Goal: Task Accomplishment & Management: Use online tool/utility

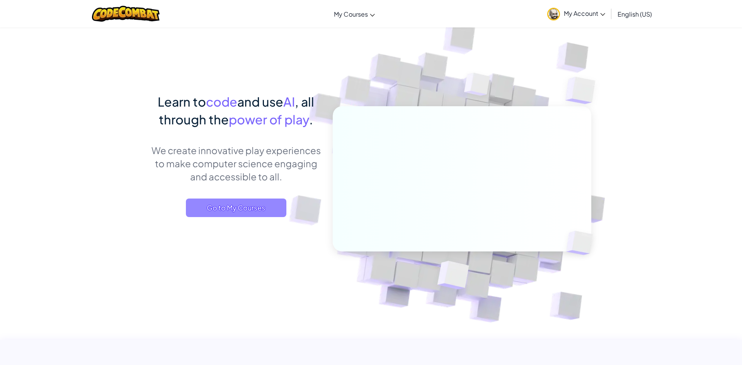
click at [237, 206] on span "Go to My Courses" at bounding box center [236, 208] width 101 height 19
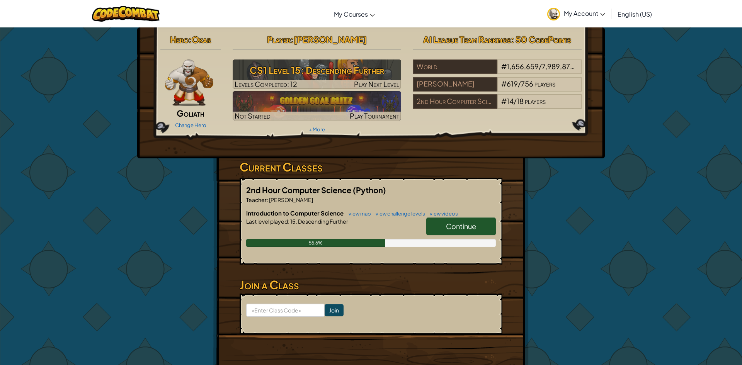
click at [456, 223] on span "Continue" at bounding box center [461, 226] width 30 height 9
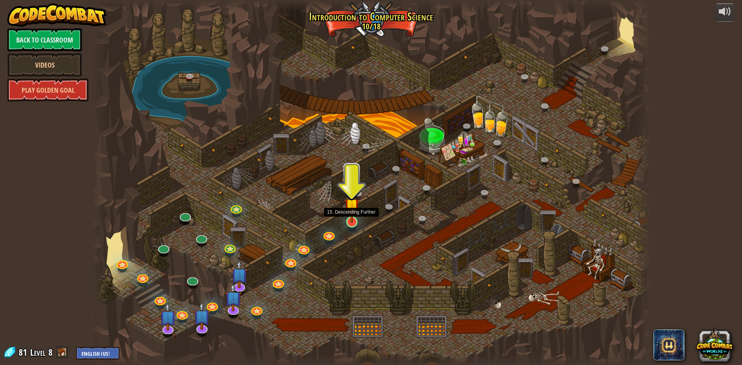
click at [355, 222] on img at bounding box center [351, 206] width 15 height 34
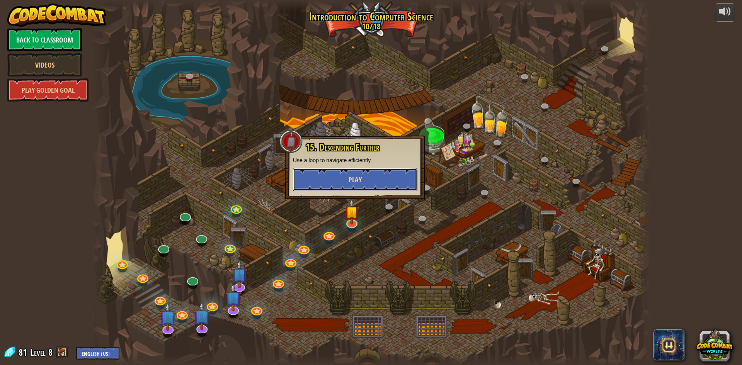
click at [357, 189] on button "Play" at bounding box center [355, 179] width 124 height 23
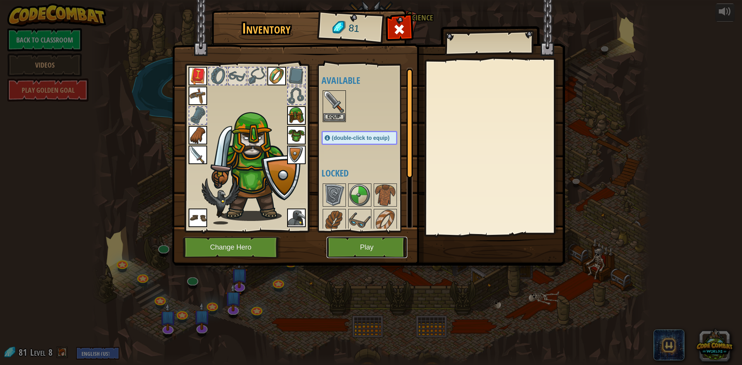
click at [353, 247] on button "Play" at bounding box center [367, 247] width 81 height 21
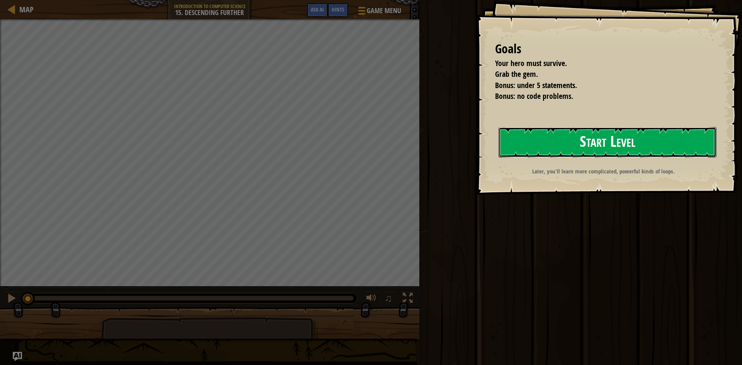
click at [607, 144] on button "Start Level" at bounding box center [608, 142] width 218 height 31
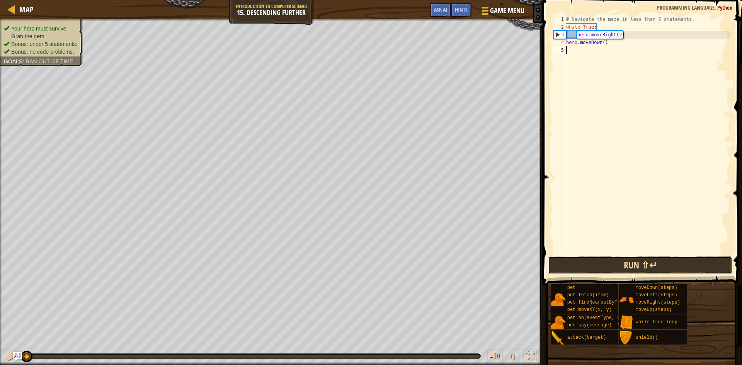
click at [674, 259] on button "Run ⇧↵" at bounding box center [640, 266] width 184 height 18
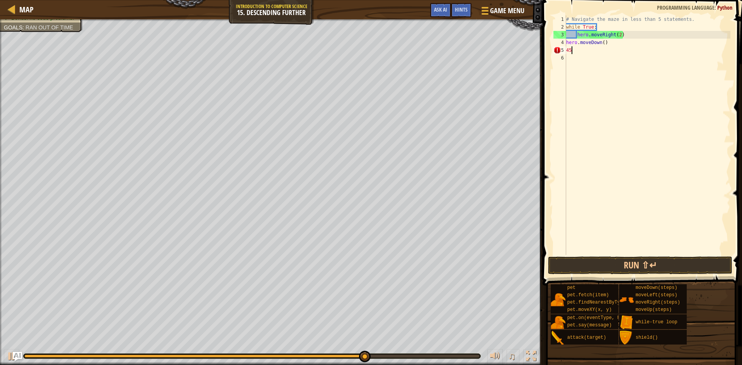
scroll to position [3, 0]
type textarea "4"
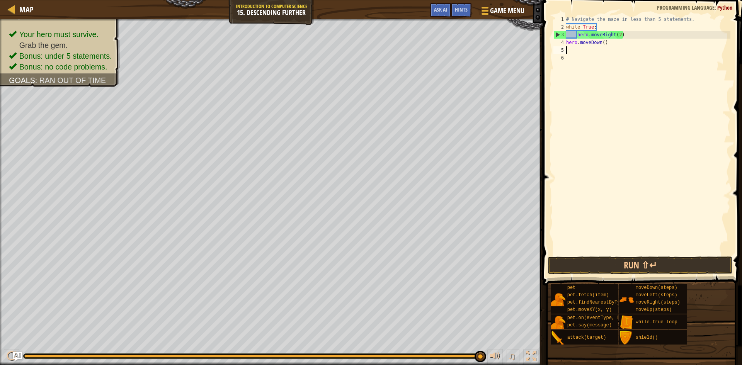
click at [604, 43] on div "# Navigate the maze in less than 5 statements. while True : hero . moveRight ( …" at bounding box center [648, 142] width 166 height 255
click at [589, 260] on button "Run ⇧↵" at bounding box center [640, 266] width 184 height 18
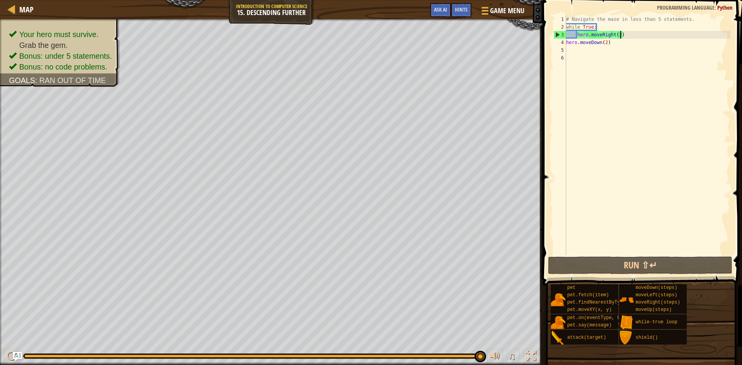
click at [622, 34] on div "# Navigate the maze in less than 5 statements. while True : hero . moveRight ( …" at bounding box center [648, 142] width 166 height 255
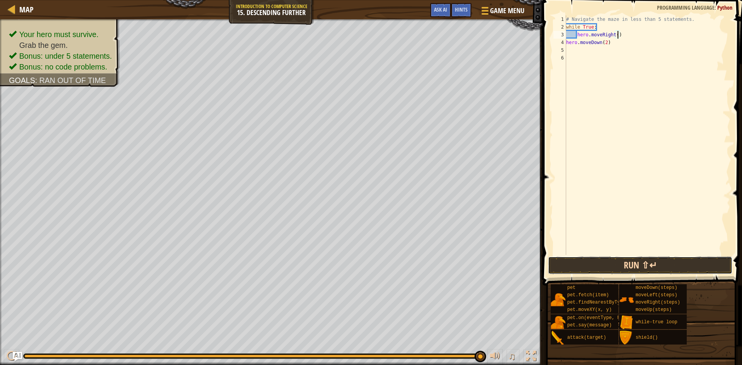
click at [645, 257] on button "Run ⇧↵" at bounding box center [640, 266] width 184 height 18
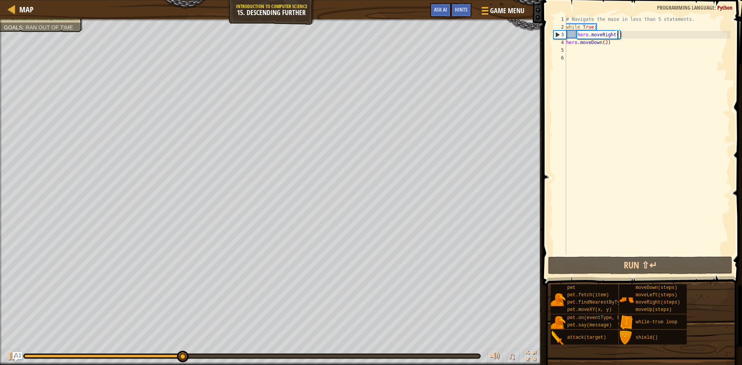
click at [608, 44] on div "# Navigate the maze in less than 5 statements. while True : hero . moveRight ( …" at bounding box center [648, 142] width 166 height 255
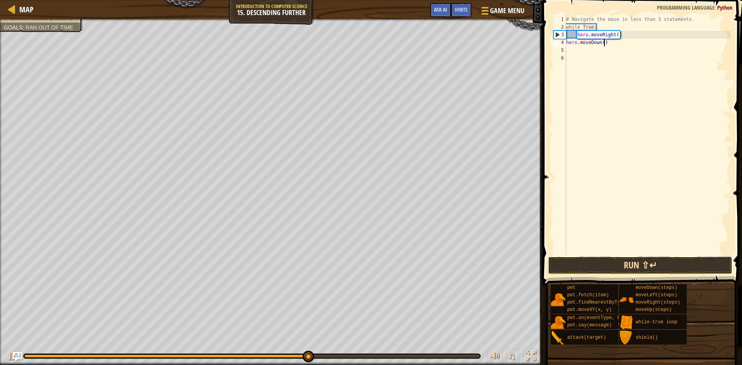
click at [638, 264] on button "Run ⇧↵" at bounding box center [640, 266] width 184 height 18
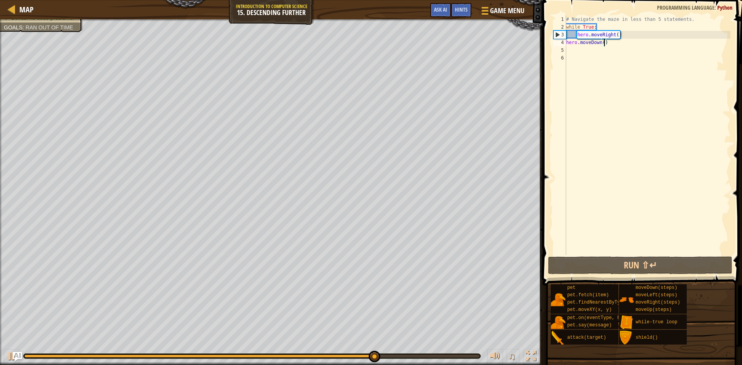
click at [578, 35] on div "# Navigate the maze in less than 5 statements. while True : hero . moveRight ( …" at bounding box center [648, 142] width 166 height 255
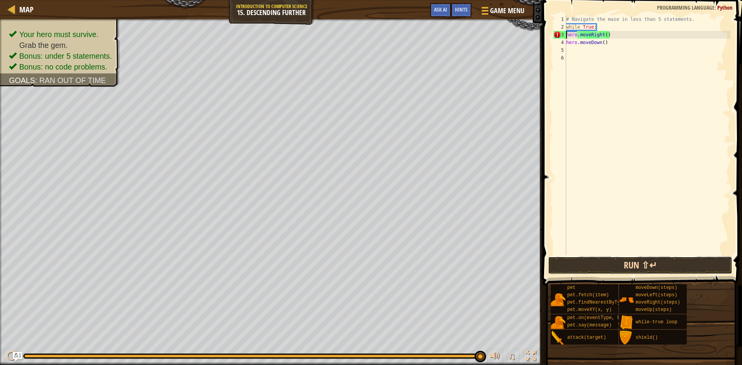
click at [663, 261] on button "Run ⇧↵" at bounding box center [640, 266] width 184 height 18
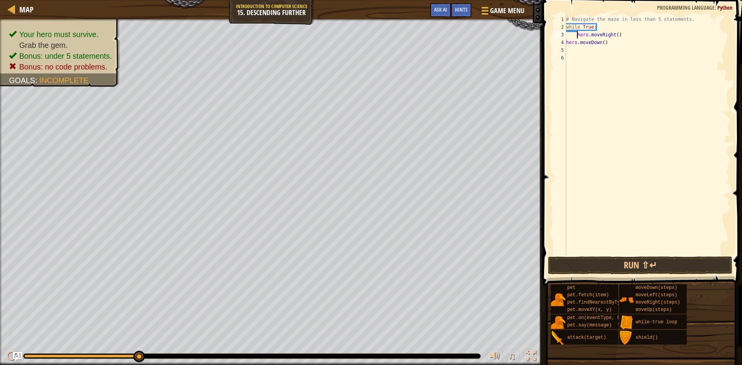
click at [566, 43] on div "# Navigate the maze in less than 5 statements. while True : hero . moveRight ( …" at bounding box center [648, 142] width 166 height 255
click at [629, 257] on button "Run ⇧↵" at bounding box center [640, 266] width 184 height 18
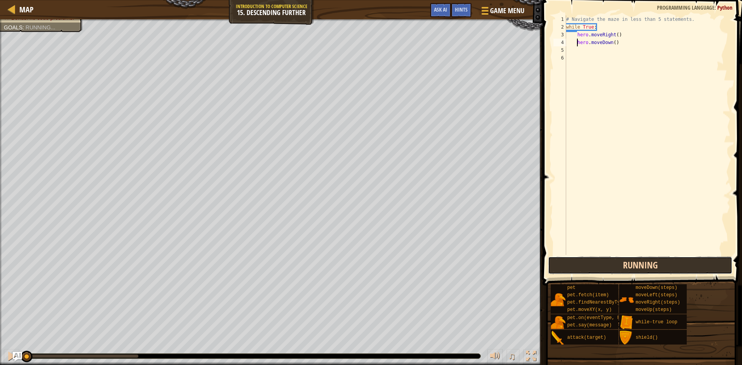
click at [630, 266] on button "Running" at bounding box center [640, 266] width 184 height 18
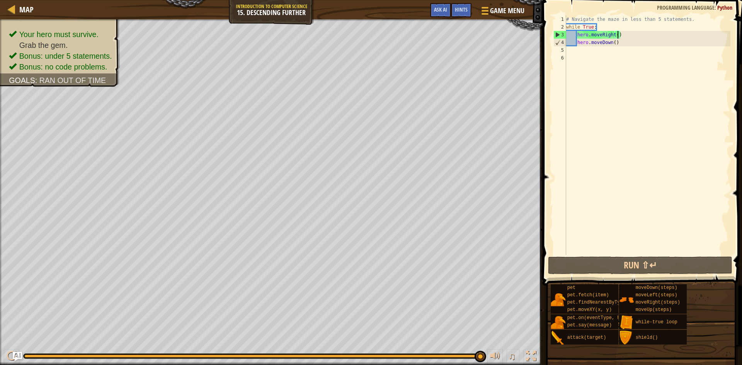
click at [617, 34] on div "# Navigate the maze in less than 5 statements. while True : hero . moveRight ( …" at bounding box center [648, 142] width 166 height 255
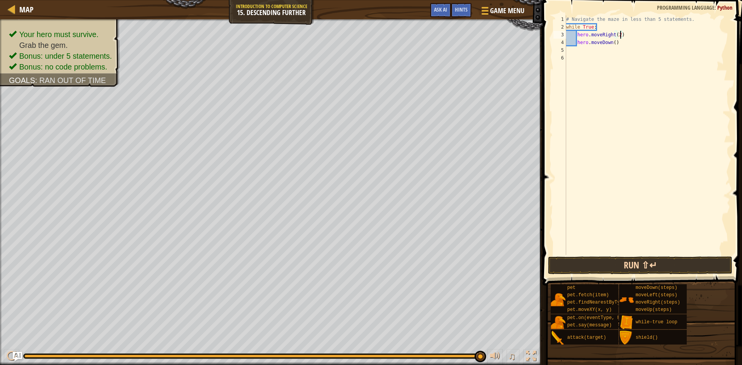
type textarea "hero.moveRight(2)"
click at [619, 262] on button "Run ⇧↵" at bounding box center [640, 266] width 184 height 18
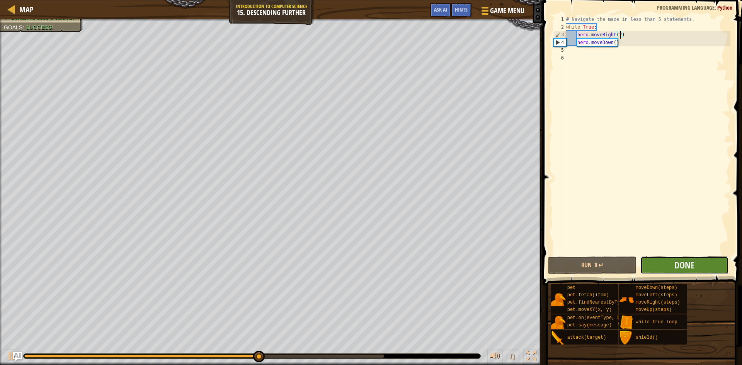
click at [699, 261] on button "Done" at bounding box center [685, 266] width 89 height 18
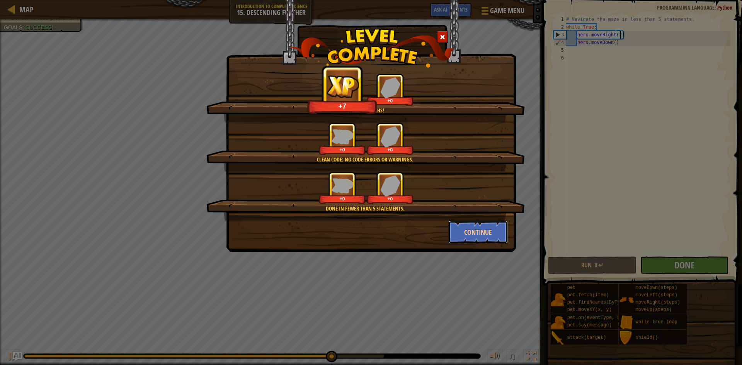
click at [489, 241] on button "Continue" at bounding box center [478, 232] width 60 height 23
click at [490, 239] on div "Into the depths! +7 +0 Clean code: no code errors or warnings. +0 +0 Done in fe…" at bounding box center [371, 182] width 742 height 365
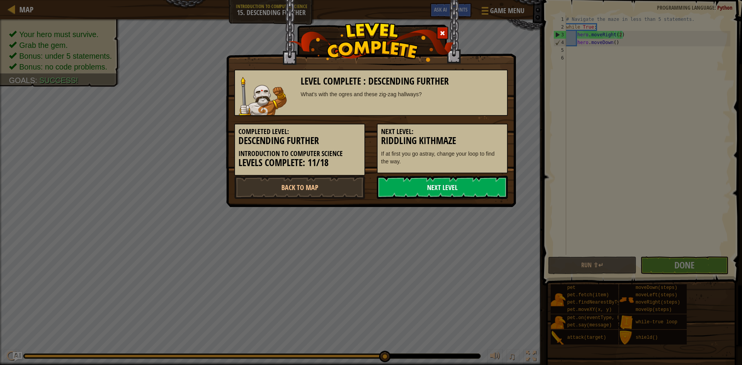
click at [486, 193] on link "Next Level" at bounding box center [442, 187] width 131 height 23
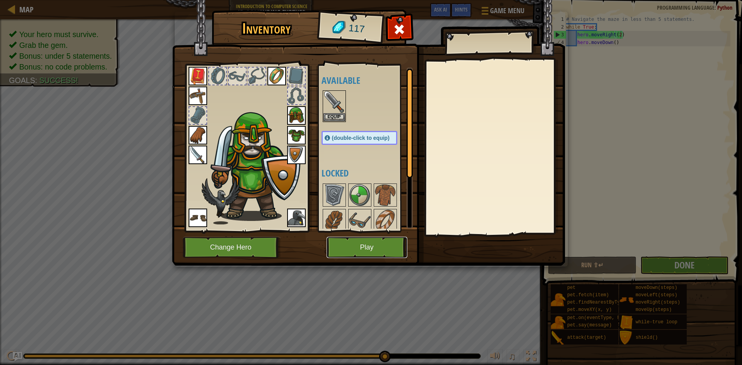
click at [373, 249] on button "Play" at bounding box center [367, 247] width 81 height 21
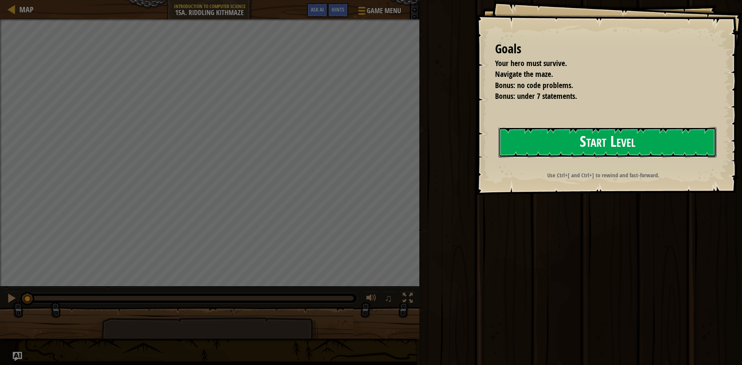
click at [568, 138] on button "Start Level" at bounding box center [608, 142] width 218 height 31
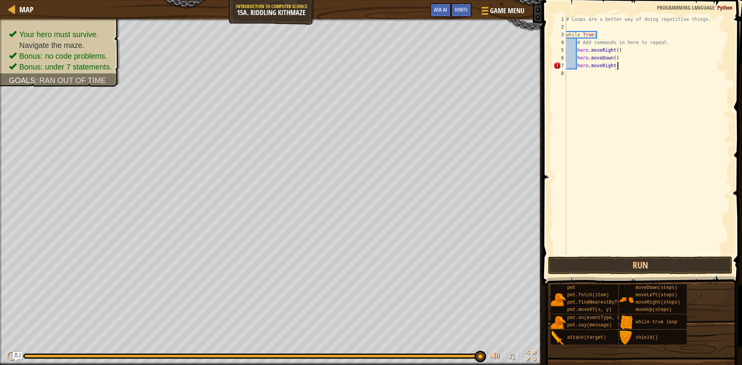
scroll to position [3, 7]
type textarea "hero.moveRight(2)"
click at [580, 75] on div "# Loops are a better way of doing repetitive things. while True : # Add command…" at bounding box center [648, 142] width 166 height 255
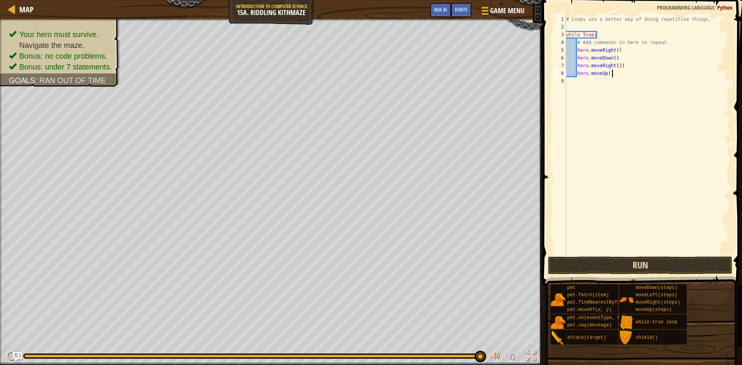
type textarea "hero.moveUp()"
click at [597, 272] on button "Run" at bounding box center [640, 266] width 184 height 18
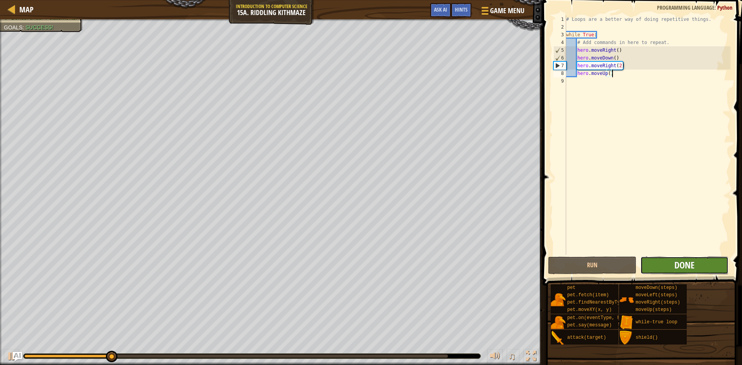
click at [685, 266] on span "Done" at bounding box center [685, 265] width 20 height 12
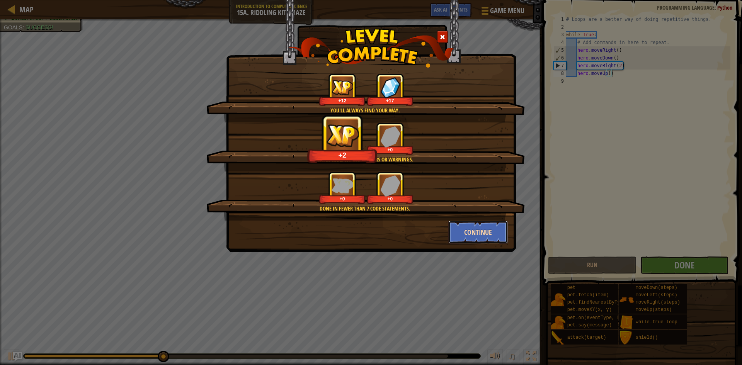
click at [484, 227] on button "Continue" at bounding box center [478, 232] width 60 height 23
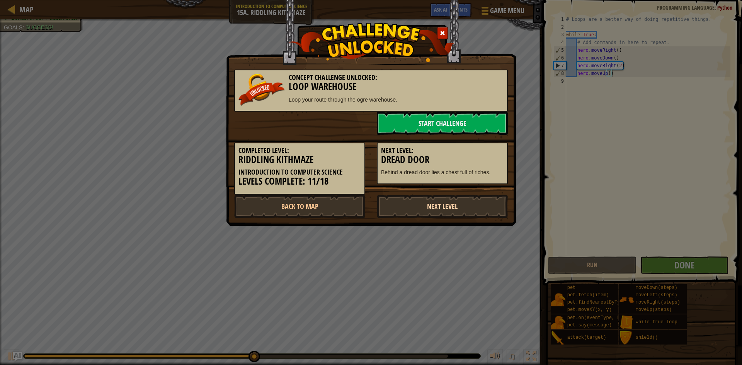
click at [449, 213] on link "Next Level" at bounding box center [442, 206] width 131 height 23
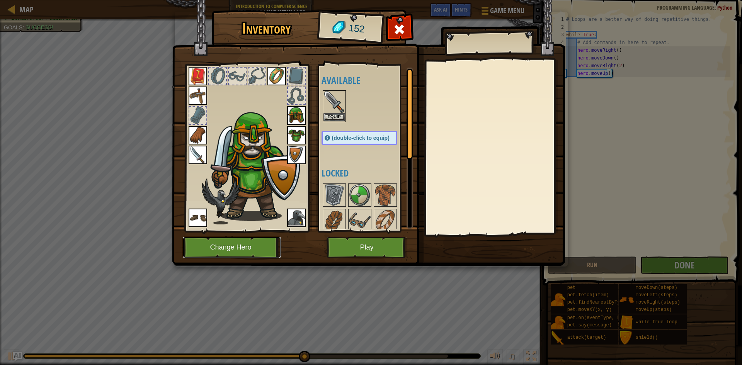
click at [249, 247] on button "Change Hero" at bounding box center [232, 247] width 98 height 21
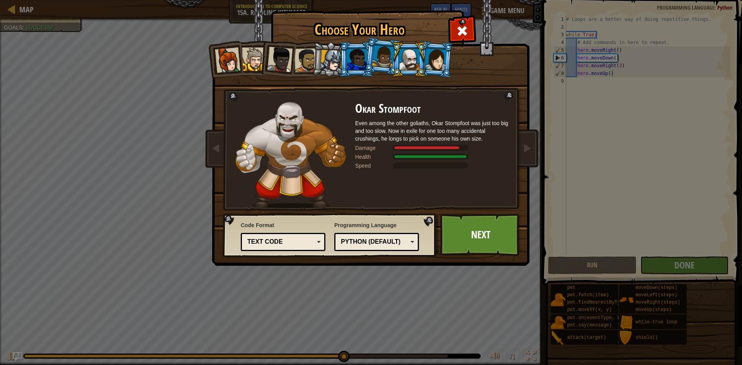
click at [335, 64] on div at bounding box center [332, 61] width 22 height 22
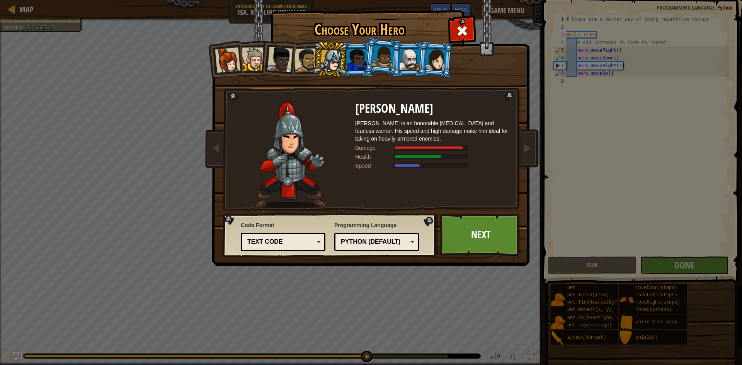
click at [431, 63] on div at bounding box center [436, 59] width 22 height 22
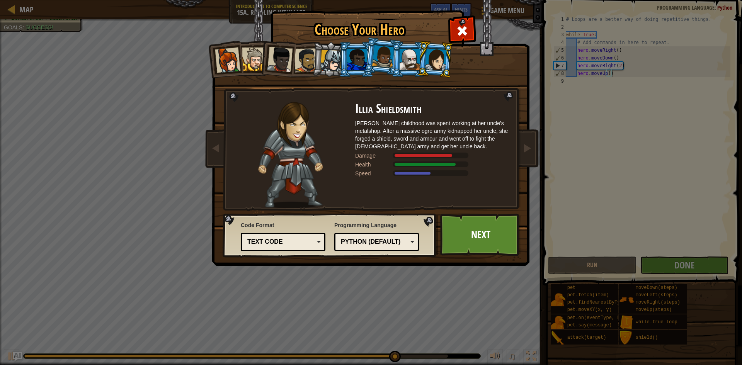
click at [220, 62] on div at bounding box center [228, 61] width 26 height 26
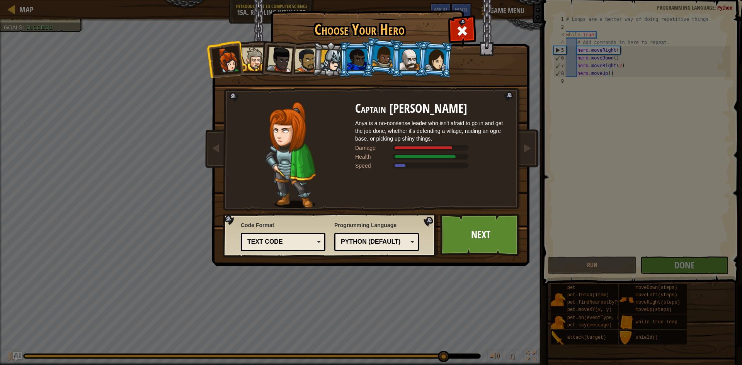
click at [253, 65] on div at bounding box center [254, 60] width 24 height 24
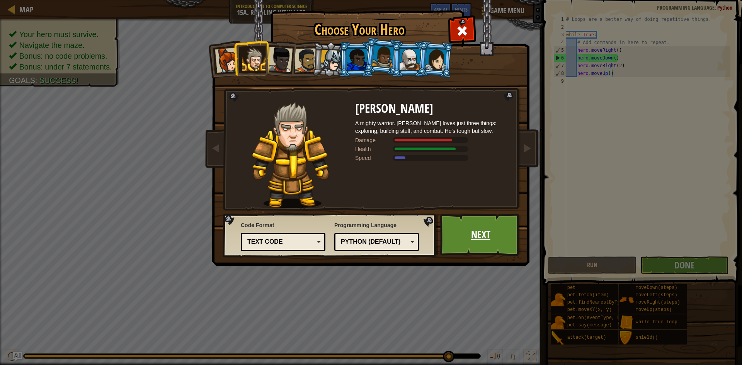
click at [450, 242] on link "Next" at bounding box center [480, 235] width 81 height 43
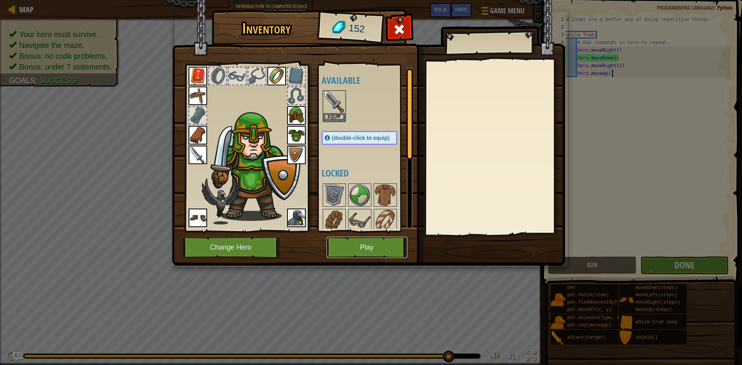
click at [383, 241] on button "Play" at bounding box center [367, 247] width 81 height 21
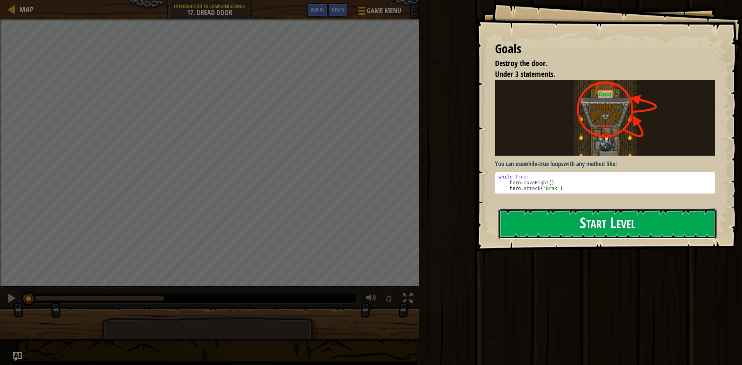
click at [551, 226] on button "Start Level" at bounding box center [608, 224] width 218 height 31
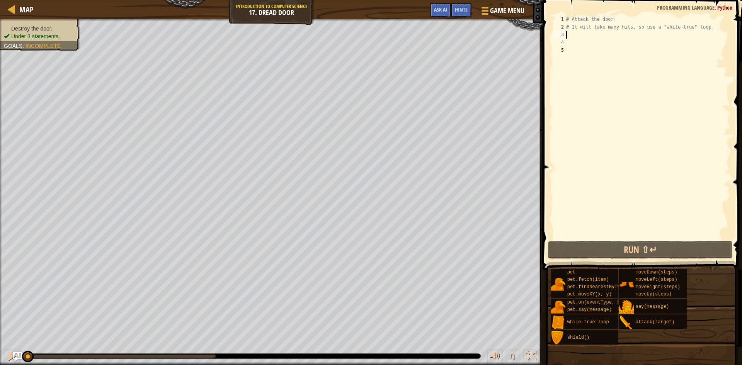
click at [569, 32] on div "# Attack the door! # It will take many hits, so use a "while-true" loop." at bounding box center [648, 135] width 166 height 240
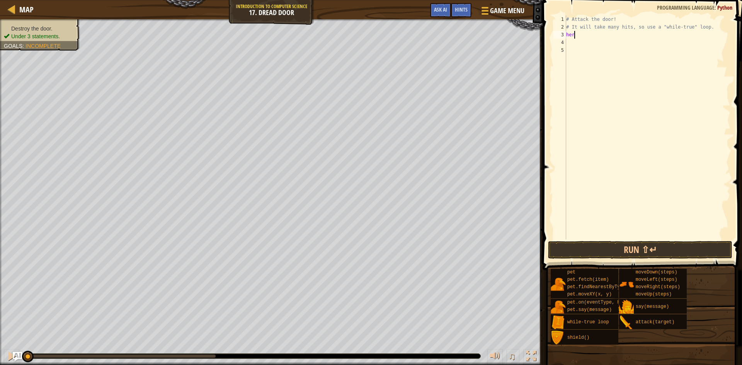
scroll to position [3, 0]
type textarea "h"
type textarea "while True:"
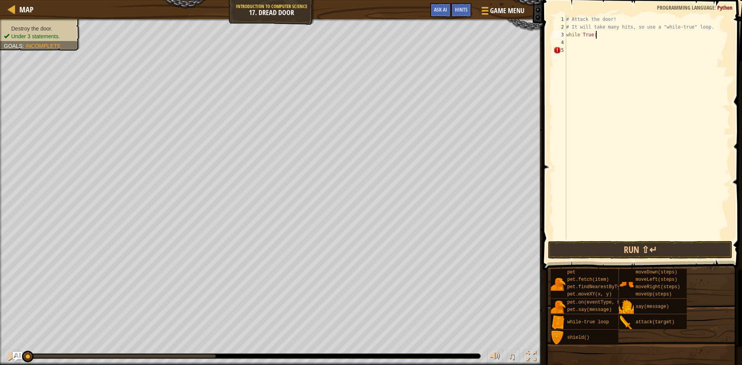
click at [576, 43] on div "# Attack the door! # It will take many hits, so use a "while-true" loop. while …" at bounding box center [648, 135] width 166 height 240
type textarea "a"
click at [602, 246] on button "Run ⇧↵" at bounding box center [640, 250] width 184 height 18
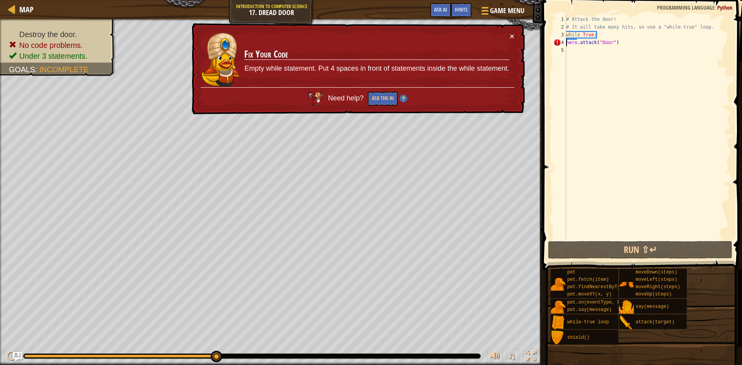
click at [568, 43] on div "# Attack the door! # It will take many hits, so use a "while-true" loop. while …" at bounding box center [648, 135] width 166 height 240
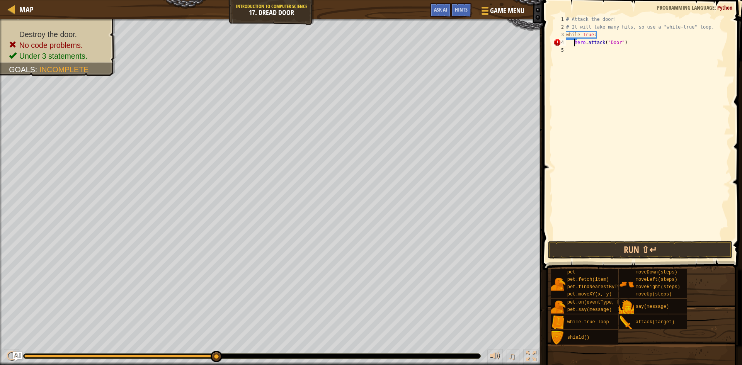
type textarea "hero.attack("Door")"
click at [658, 252] on button "Run ⇧↵" at bounding box center [640, 250] width 184 height 18
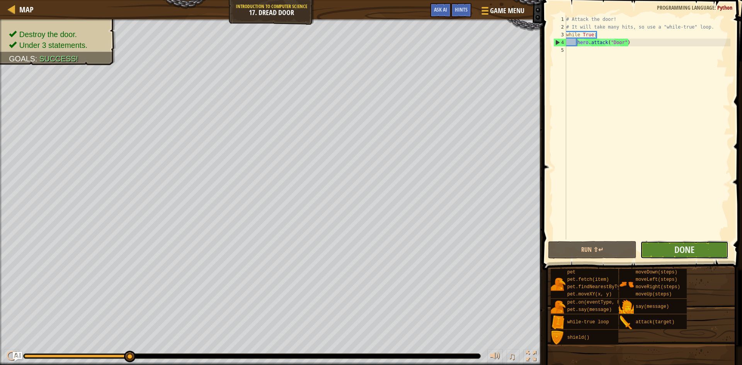
click at [705, 243] on button "Done" at bounding box center [685, 250] width 89 height 18
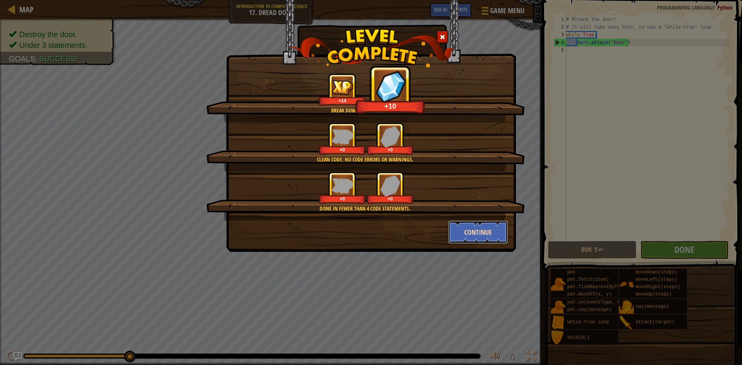
click at [469, 238] on button "Continue" at bounding box center [478, 232] width 60 height 23
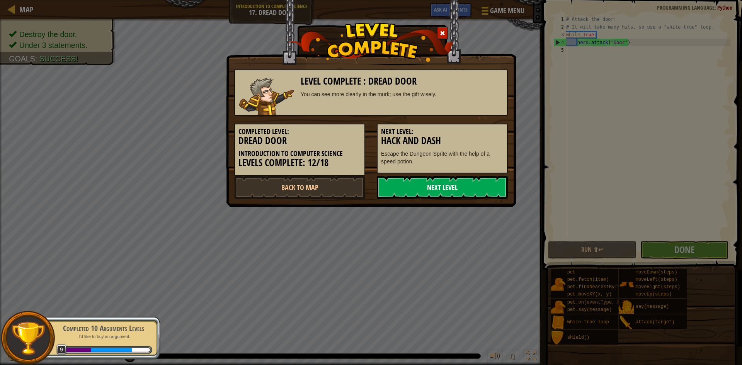
click at [399, 186] on link "Next Level" at bounding box center [442, 187] width 131 height 23
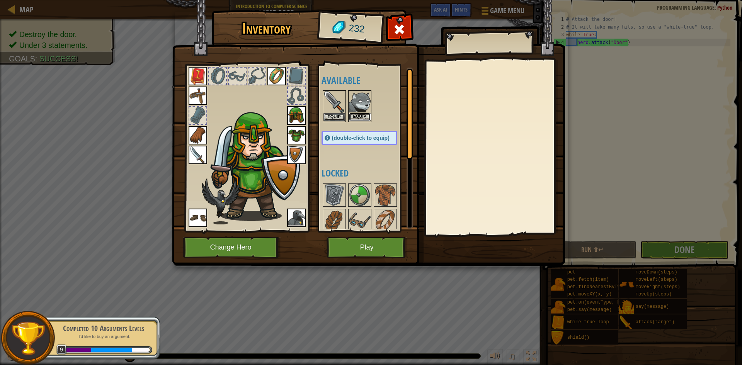
click at [369, 116] on button "Equip" at bounding box center [360, 117] width 22 height 8
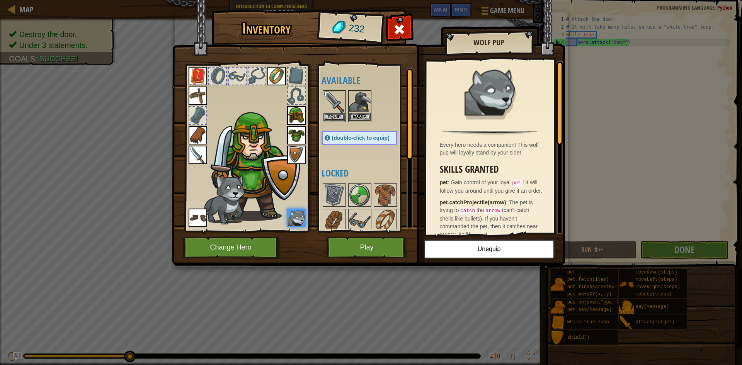
click at [359, 113] on img at bounding box center [360, 102] width 22 height 22
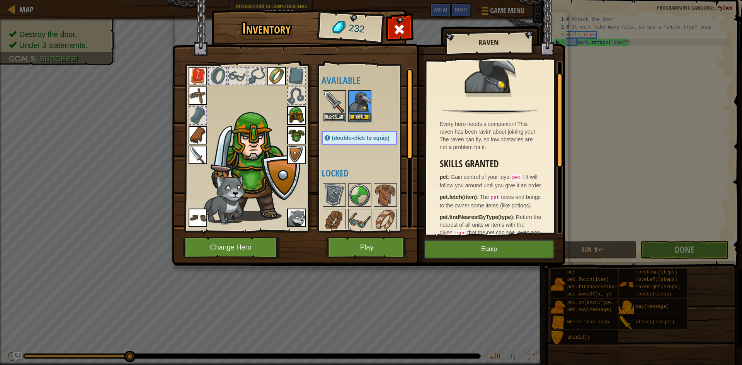
scroll to position [26, 0]
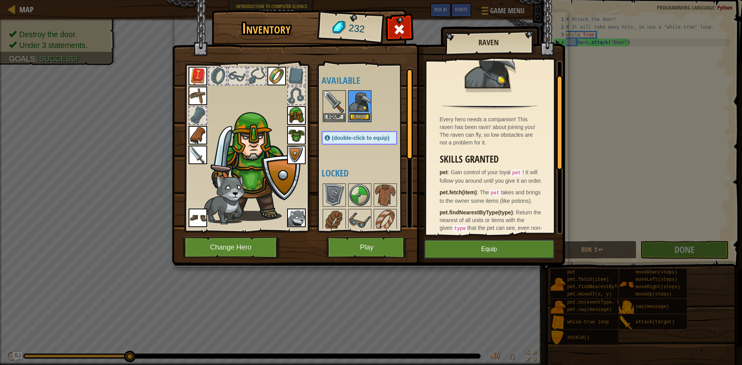
click at [367, 116] on button "Equip" at bounding box center [360, 117] width 22 height 8
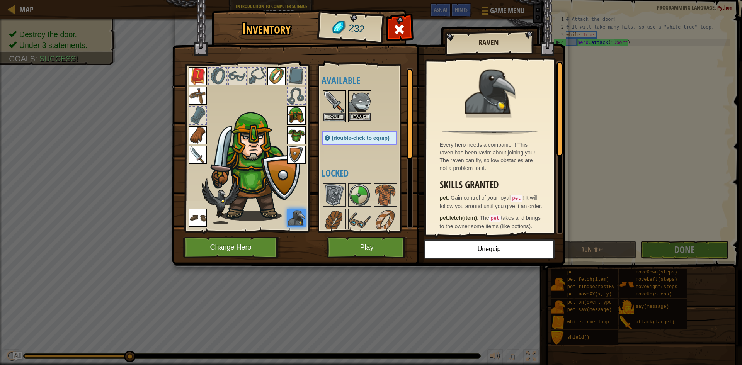
click at [365, 108] on img at bounding box center [360, 102] width 22 height 22
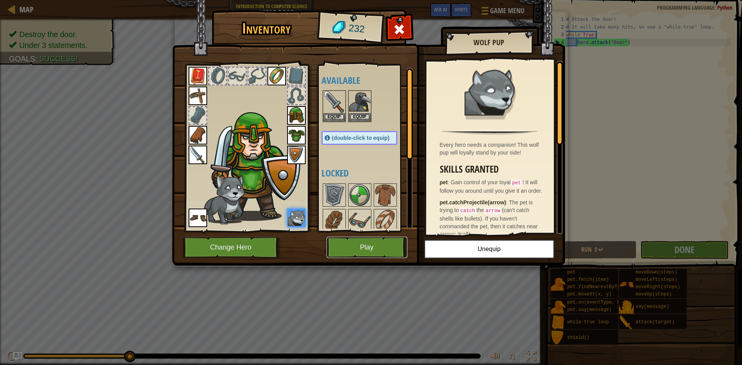
click at [400, 251] on button "Play" at bounding box center [367, 247] width 81 height 21
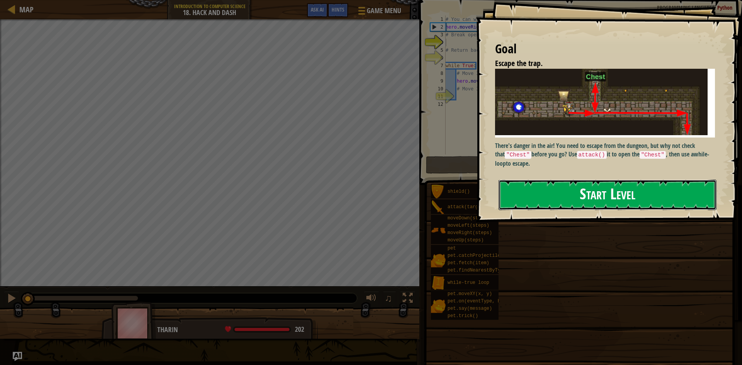
click at [547, 203] on button "Start Level" at bounding box center [608, 195] width 218 height 31
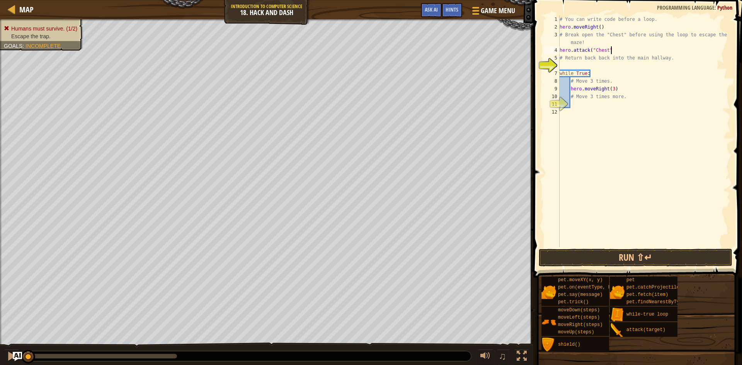
scroll to position [3, 7]
type textarea "hero.attack("Chest")"
click at [600, 264] on button "Run ⇧↵" at bounding box center [636, 258] width 194 height 18
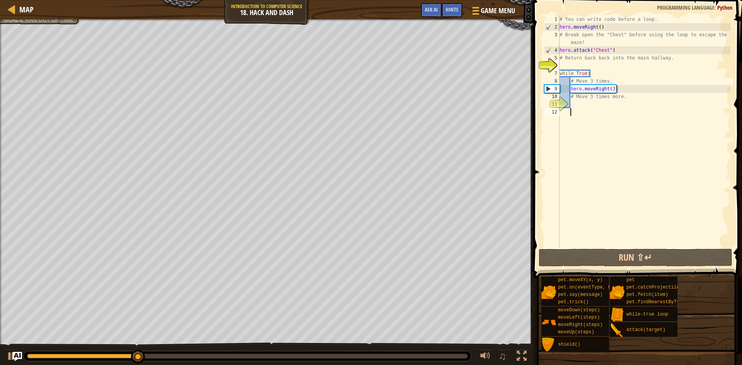
click at [581, 109] on div "# You can write code before a loop. hero . moveRight ( ) # Break open the "Ches…" at bounding box center [644, 138] width 172 height 247
click at [575, 104] on div "# You can write code before a loop. hero . moveRight ( ) # Break open the "Ches…" at bounding box center [644, 138] width 172 height 247
click at [561, 63] on div "# You can write code before a loop. hero . moveRight ( ) # Break open the "Ches…" at bounding box center [644, 138] width 172 height 247
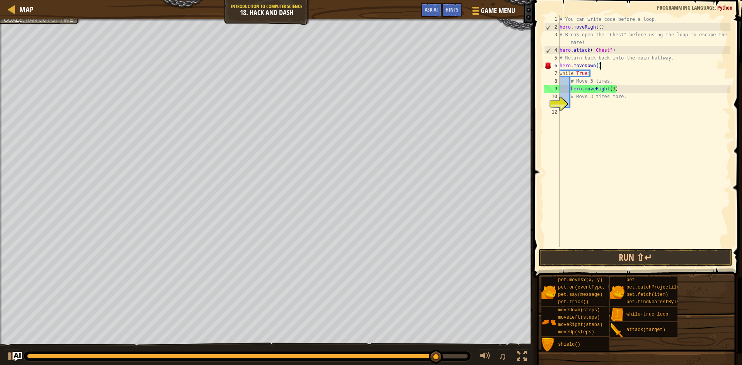
scroll to position [3, 5]
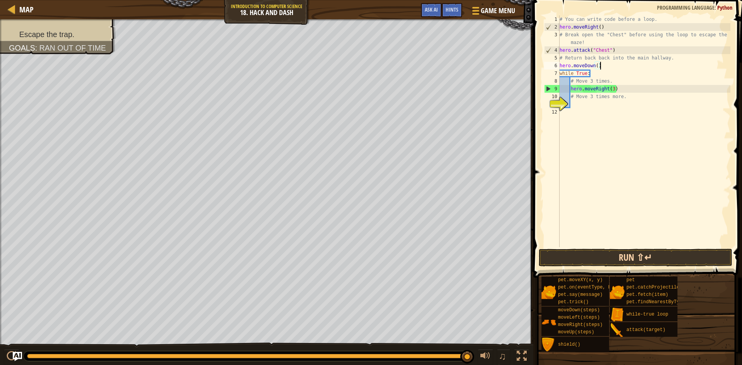
type textarea "hero.moveDown()"
click at [580, 254] on button "Run ⇧↵" at bounding box center [636, 258] width 194 height 18
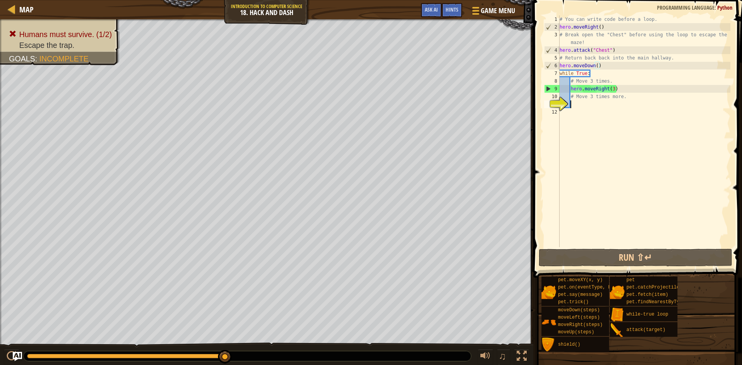
drag, startPoint x: 571, startPoint y: 104, endPoint x: 568, endPoint y: 101, distance: 4.4
click at [568, 101] on div "# You can write code before a loop. hero . moveRight ( ) # Break open the "Ches…" at bounding box center [644, 138] width 172 height 247
click at [571, 107] on div "# You can write code before a loop. hero . moveRight ( ) # Break open the "Ches…" at bounding box center [644, 131] width 172 height 232
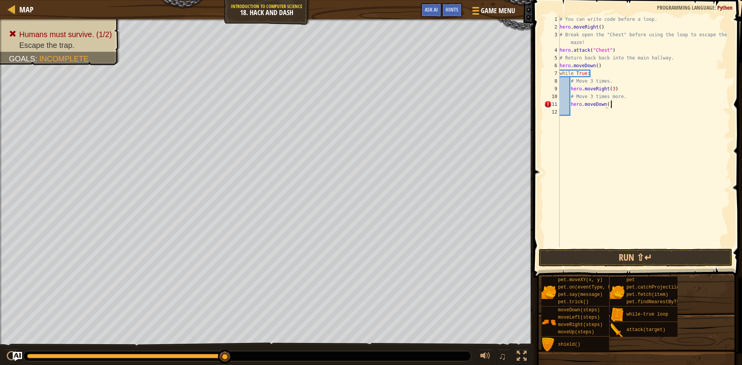
scroll to position [3, 7]
click at [642, 255] on button "Run ⇧↵" at bounding box center [636, 258] width 194 height 18
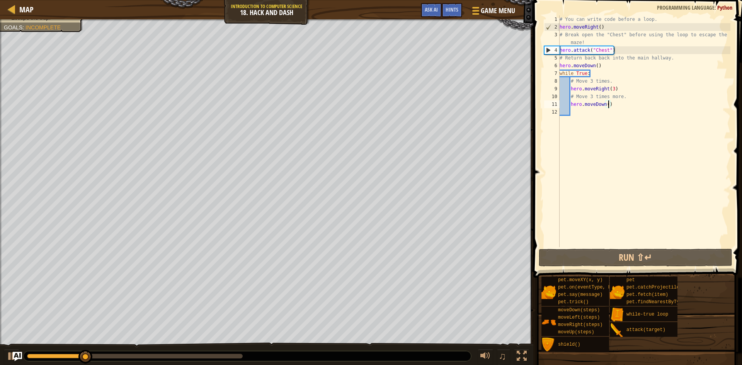
click at [608, 102] on div "# You can write code before a loop. hero . moveRight ( ) # Break open the "Ches…" at bounding box center [644, 138] width 172 height 247
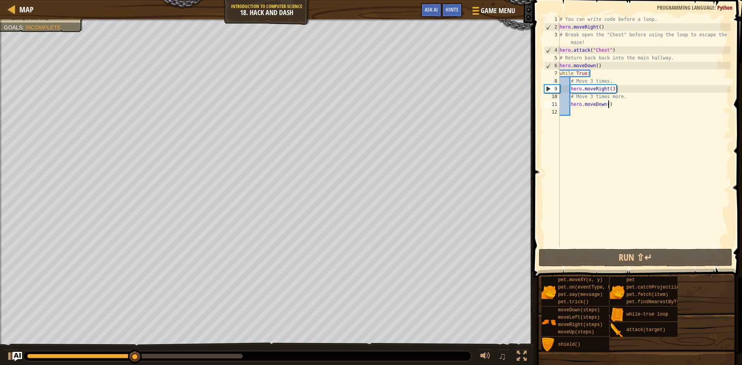
scroll to position [3, 7]
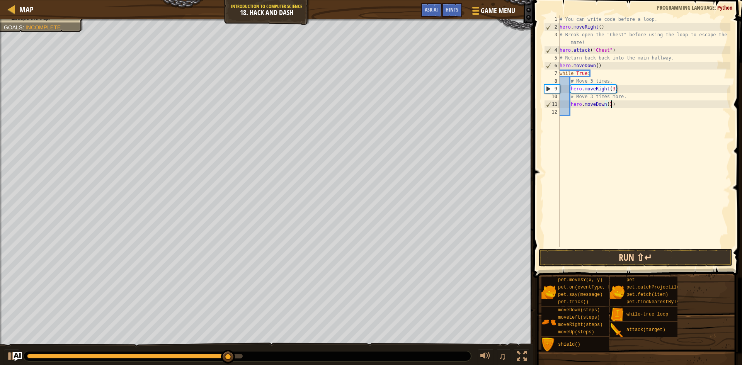
type textarea "hero.moveDown(3)"
click at [621, 266] on button "Run ⇧↵" at bounding box center [636, 258] width 194 height 18
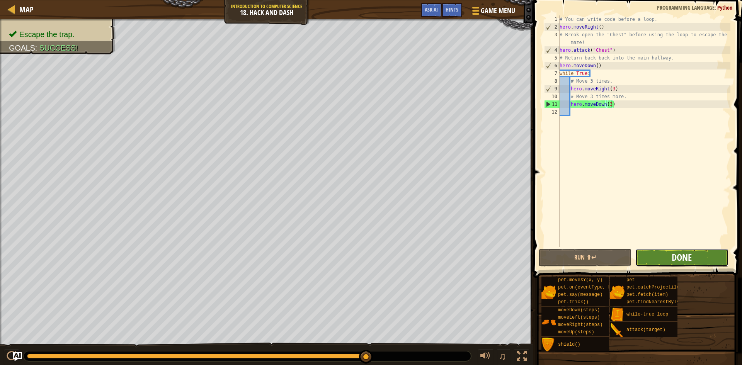
drag, startPoint x: 686, startPoint y: 251, endPoint x: 683, endPoint y: 259, distance: 9.2
click at [683, 259] on button "Done" at bounding box center [682, 258] width 93 height 18
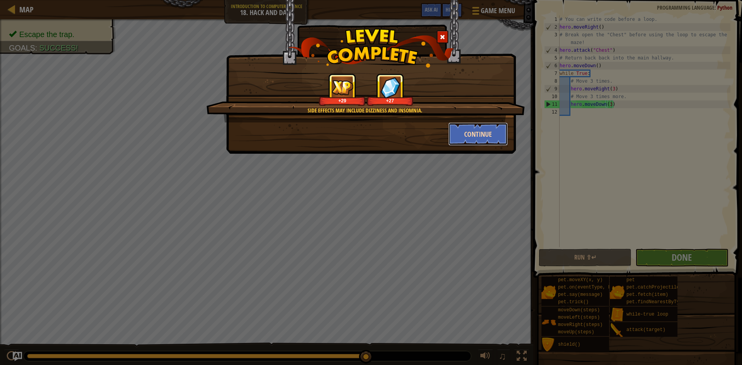
click at [469, 125] on button "Continue" at bounding box center [478, 134] width 60 height 23
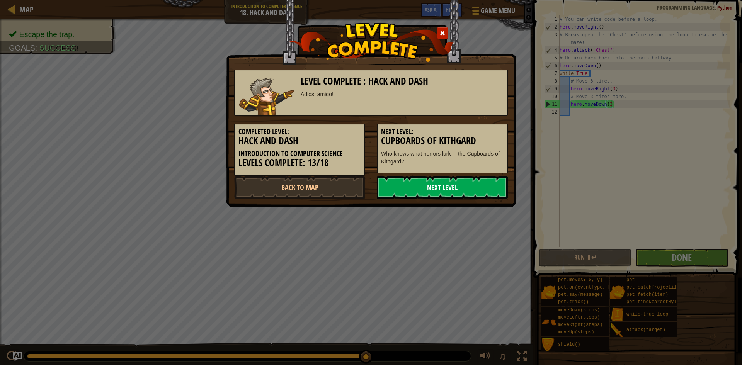
click at [459, 179] on link "Next Level" at bounding box center [442, 187] width 131 height 23
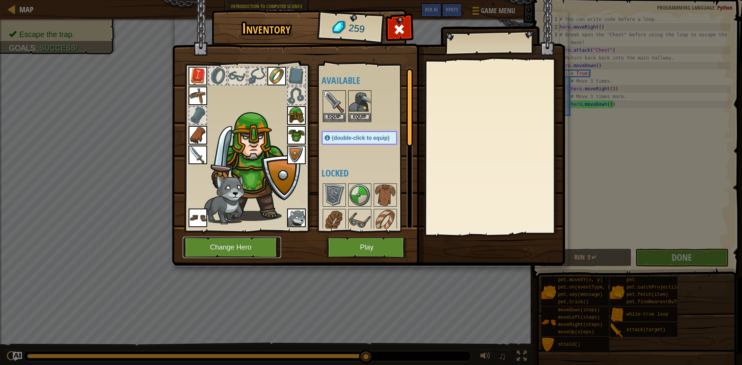
click at [270, 237] on button "Change Hero" at bounding box center [232, 247] width 98 height 21
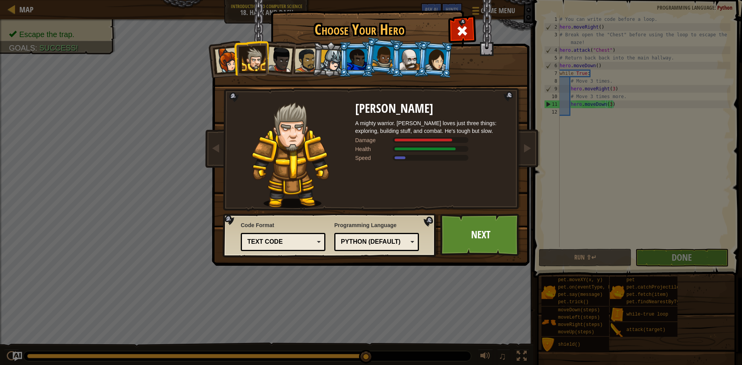
click at [455, 55] on div "Captain [PERSON_NAME] Anya is a no-nonsense leader who isn't afraid to go in an…" at bounding box center [371, 122] width 290 height 169
click at [442, 65] on div at bounding box center [436, 59] width 22 height 22
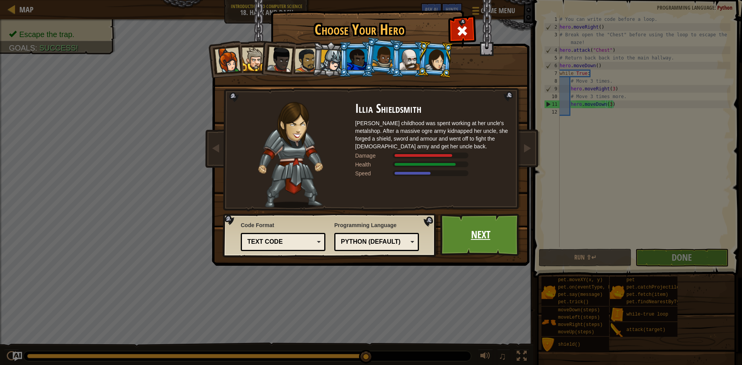
click at [469, 225] on link "Next" at bounding box center [480, 235] width 81 height 43
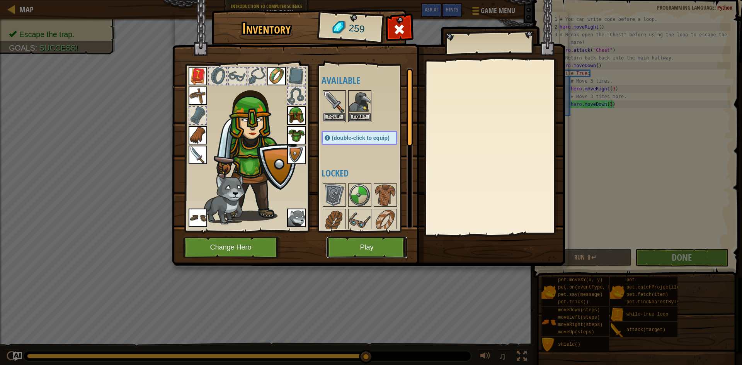
click at [375, 244] on button "Play" at bounding box center [367, 247] width 81 height 21
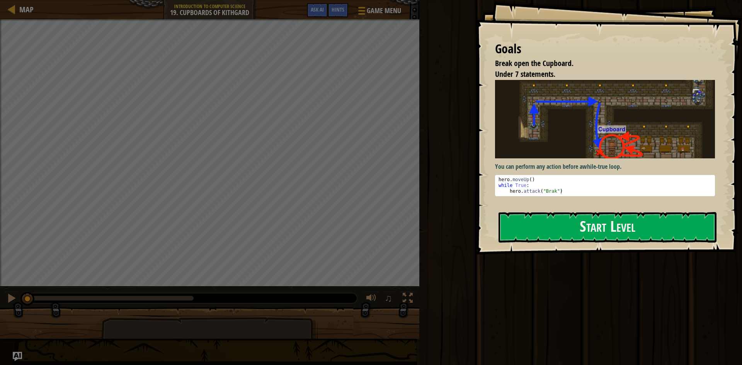
click at [572, 244] on div "Goals Break open the Cupboard. Under 7 statements. You can perform any action b…" at bounding box center [609, 127] width 266 height 255
click at [576, 224] on button "Start Level" at bounding box center [608, 227] width 218 height 31
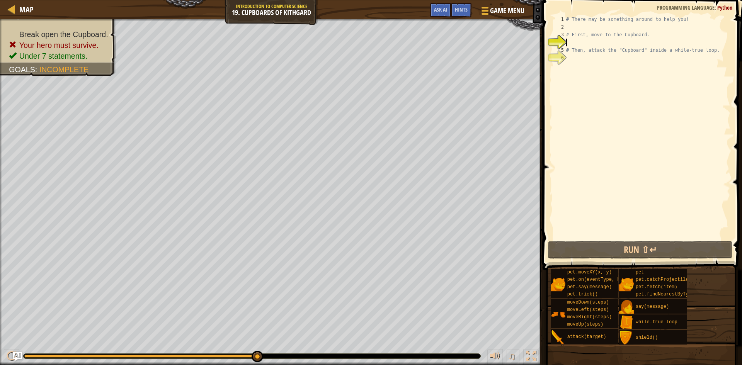
click at [573, 29] on div "# There may be something around to help you! # First, move to the Cupboard. # T…" at bounding box center [648, 135] width 166 height 240
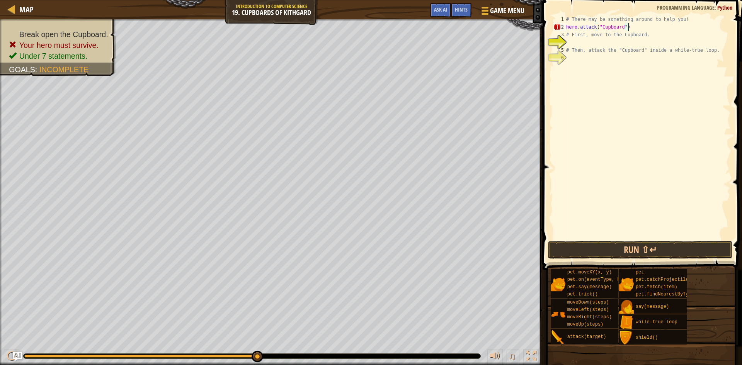
scroll to position [3, 9]
type textarea "hero.attack("Cupboard")"
click at [606, 253] on button "Run ⇧↵" at bounding box center [640, 250] width 184 height 18
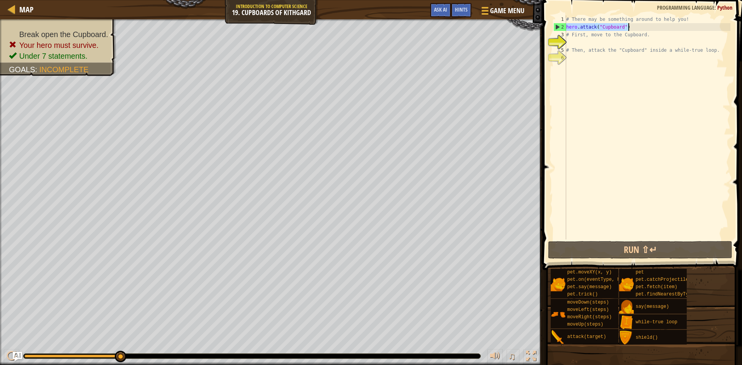
drag, startPoint x: 567, startPoint y: 26, endPoint x: 628, endPoint y: 30, distance: 61.2
click at [628, 30] on div "# There may be something around to help you! hero . attack ( "Cupboard" ) # Fir…" at bounding box center [648, 135] width 166 height 240
click at [573, 59] on div "# There may be something around to help you! hero . attack ( "Cupboard" ) # Fir…" at bounding box center [648, 135] width 166 height 240
paste textarea "hero.attack("Cupboard")"
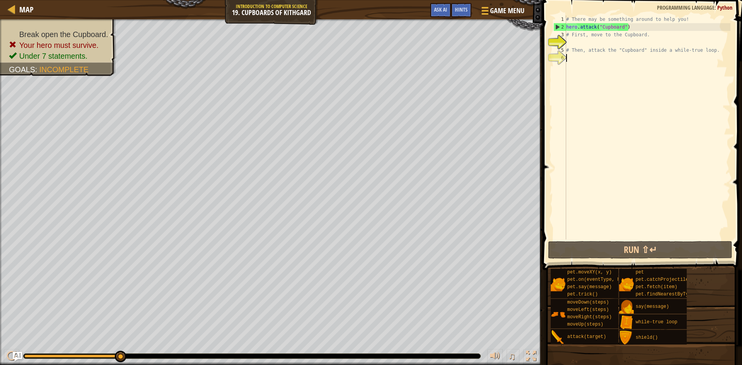
type textarea "hero.attack("Cupboard")"
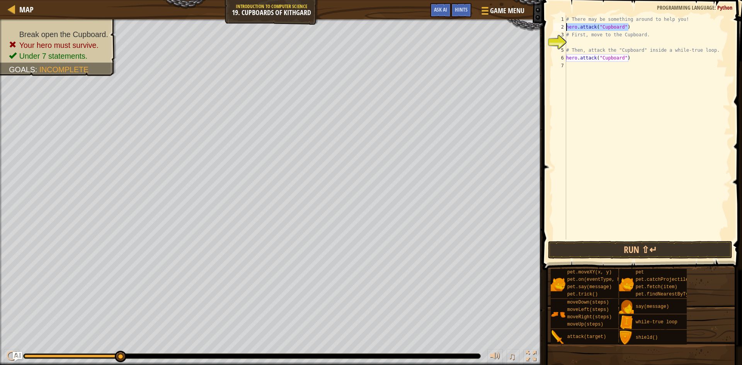
click at [535, 29] on div "Map Introduction to Computer Science 19. Cupboards of Kithgard Game Menu Done H…" at bounding box center [371, 182] width 742 height 365
type textarea "hero.moveUp()"
click at [571, 44] on div "# There may be something around to help you! hero . moveUp ( ) # First, move to…" at bounding box center [648, 135] width 166 height 240
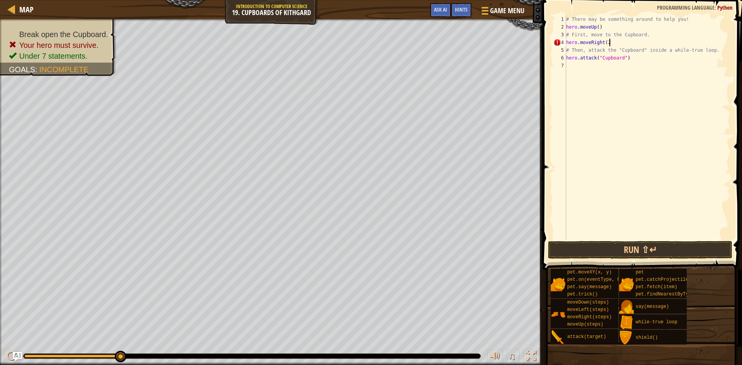
scroll to position [3, 6]
type textarea "hero.moveRight(2)"
click at [679, 253] on button "Run ⇧↵" at bounding box center [640, 250] width 184 height 18
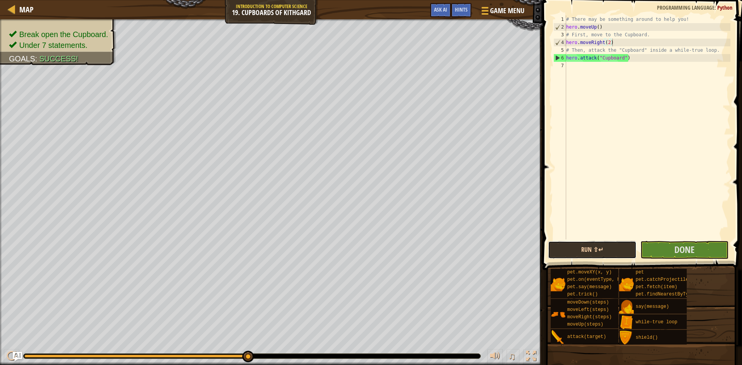
click at [611, 243] on button "Run ⇧↵" at bounding box center [592, 250] width 89 height 18
click at [700, 247] on button "Done" at bounding box center [685, 250] width 89 height 18
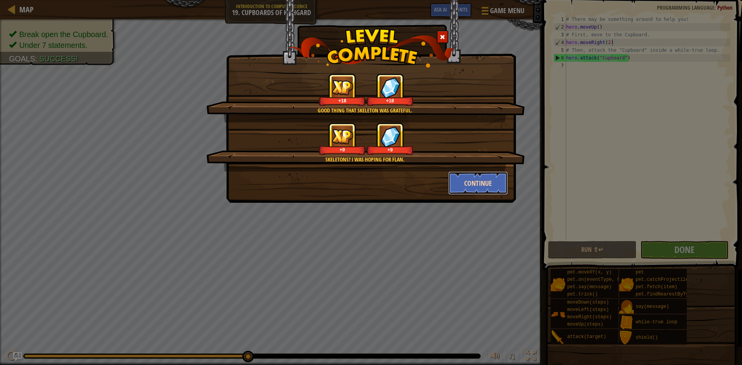
click at [481, 188] on button "Continue" at bounding box center [478, 183] width 60 height 23
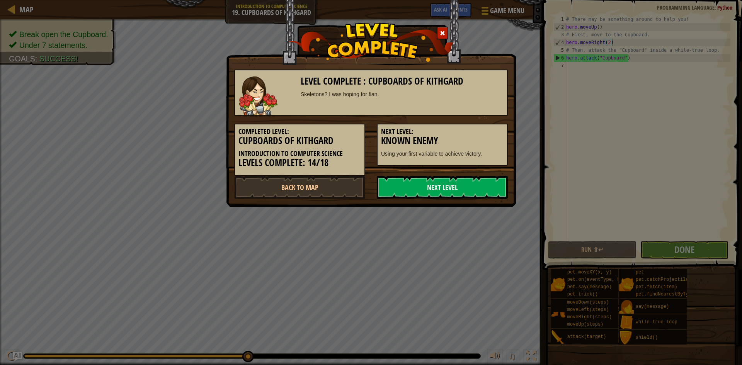
click at [480, 177] on link "Next Level" at bounding box center [442, 187] width 131 height 23
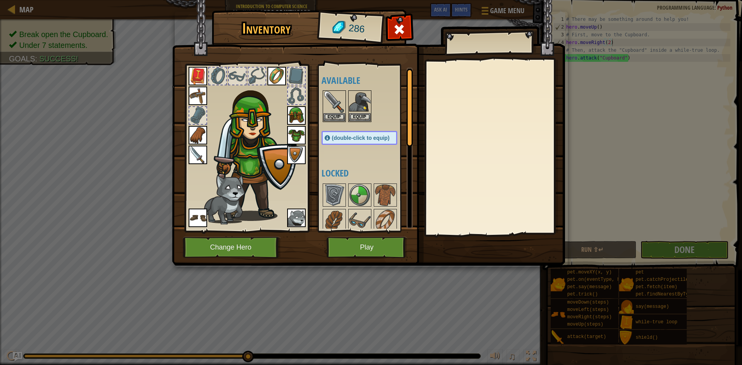
scroll to position [4, 0]
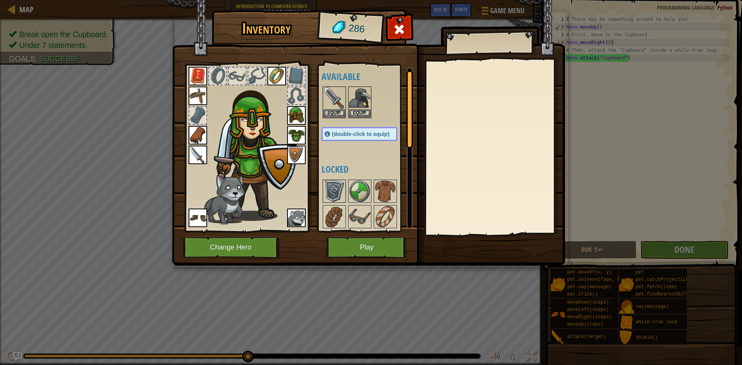
click at [341, 182] on img at bounding box center [335, 192] width 22 height 22
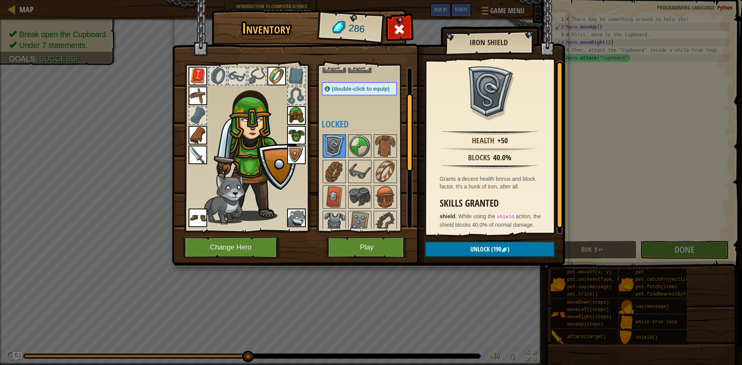
scroll to position [55, 0]
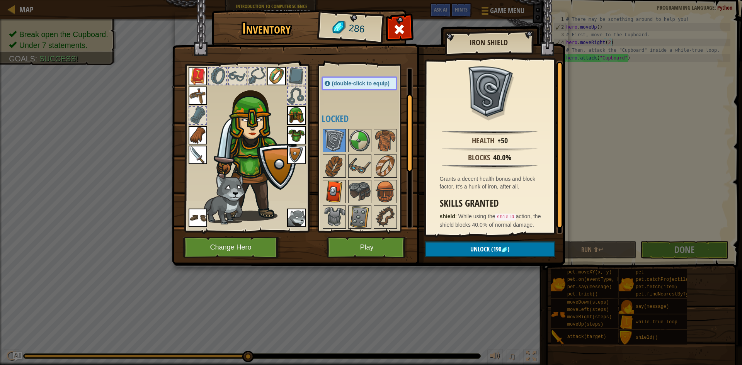
click at [336, 196] on img at bounding box center [335, 192] width 22 height 22
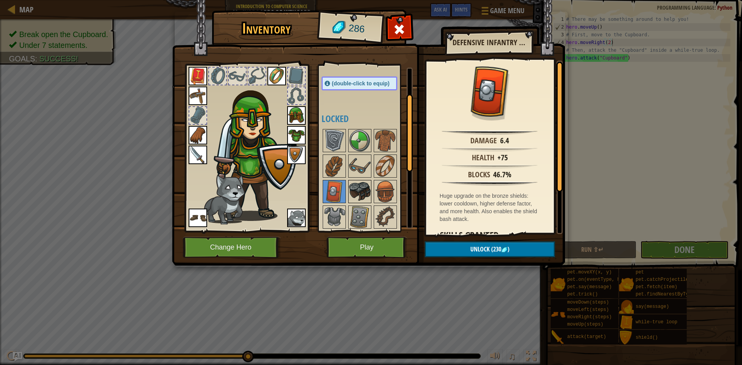
click at [352, 191] on img at bounding box center [360, 192] width 22 height 22
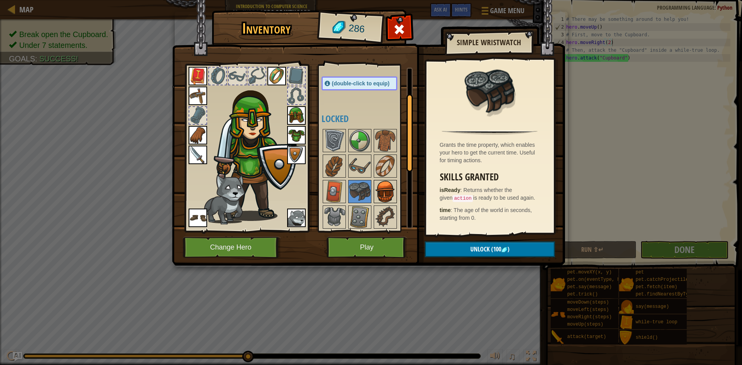
click at [394, 185] on img at bounding box center [386, 192] width 22 height 22
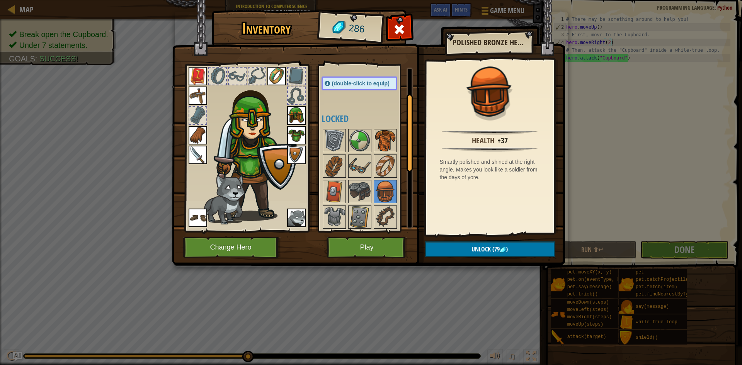
click at [384, 142] on img at bounding box center [386, 141] width 22 height 22
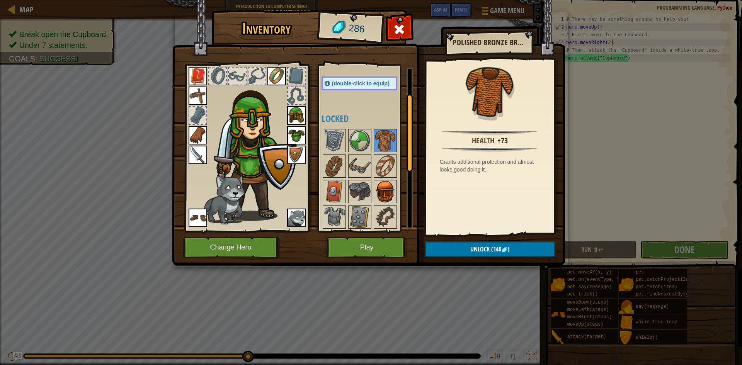
click at [388, 186] on img at bounding box center [386, 192] width 22 height 22
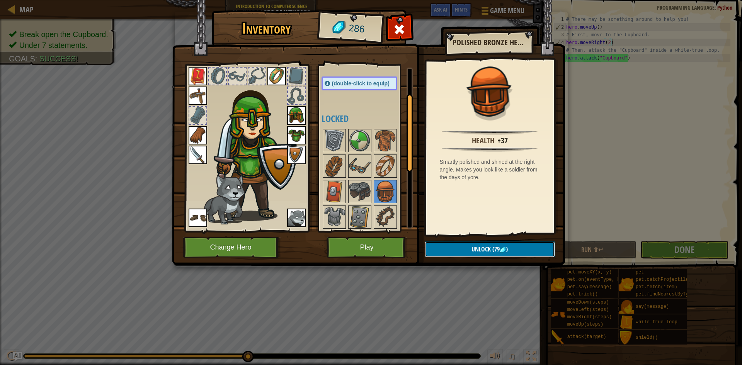
click at [462, 247] on button "Unlock (79 )" at bounding box center [490, 250] width 130 height 16
click at [455, 246] on button "Confirm" at bounding box center [490, 250] width 130 height 16
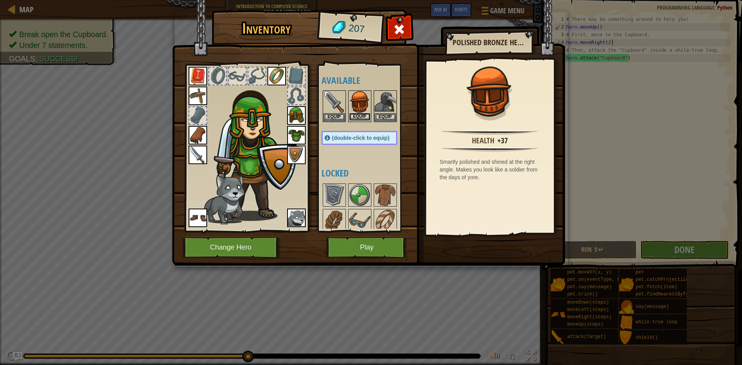
click at [358, 116] on button "Equip" at bounding box center [360, 117] width 22 height 8
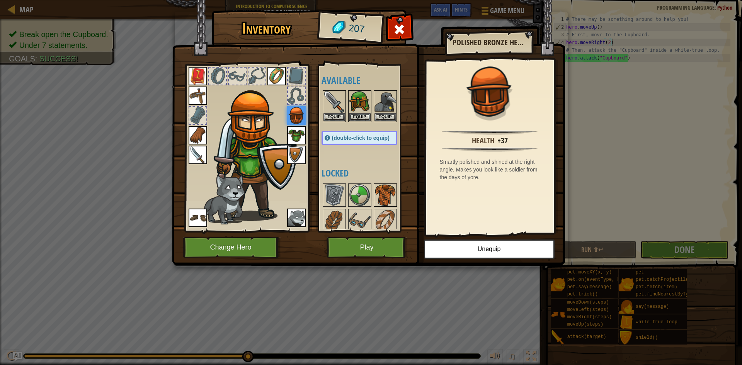
click at [388, 200] on img at bounding box center [386, 195] width 22 height 22
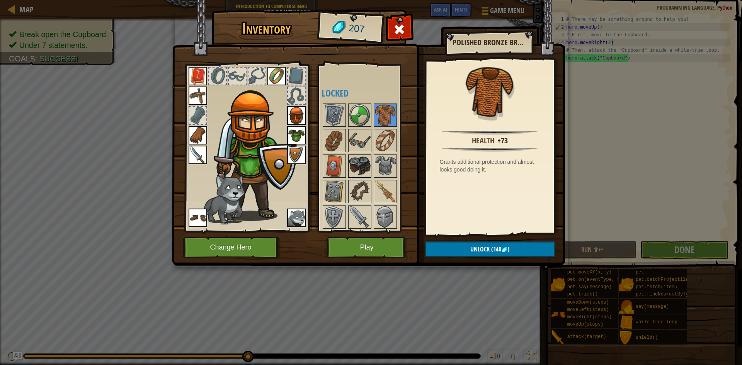
scroll to position [80, 0]
click at [397, 162] on div at bounding box center [367, 217] width 91 height 230
click at [394, 161] on img at bounding box center [386, 166] width 22 height 22
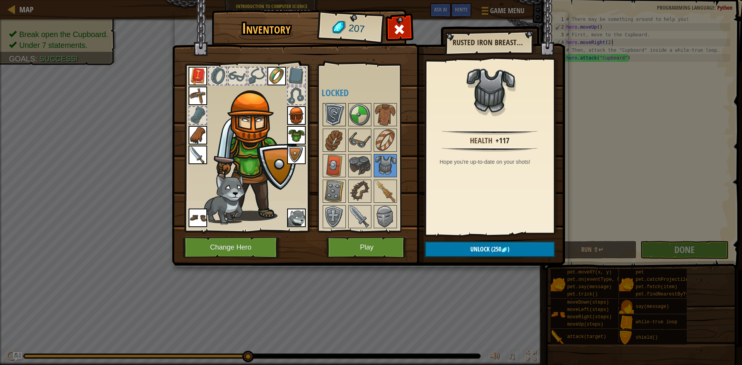
click at [333, 119] on img at bounding box center [335, 115] width 22 height 22
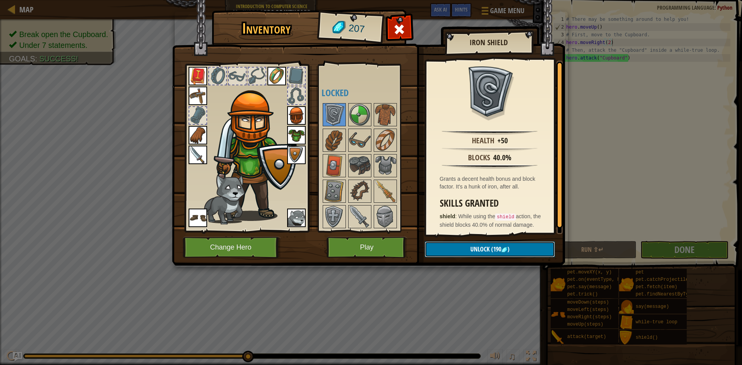
click at [447, 244] on button "Unlock (190 )" at bounding box center [490, 250] width 130 height 16
click at [447, 244] on button "Confirm" at bounding box center [490, 250] width 130 height 16
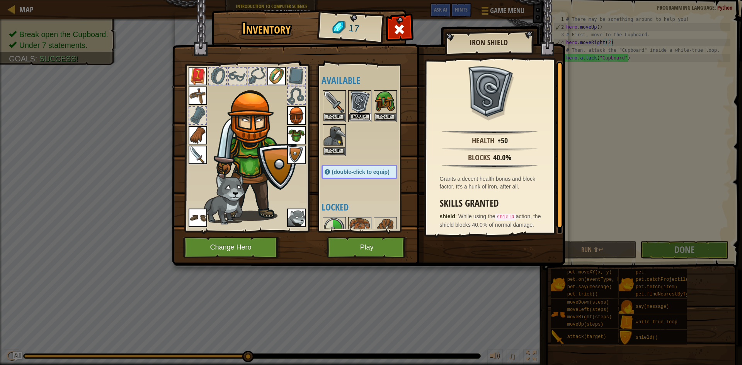
click at [365, 113] on button "Equip" at bounding box center [360, 117] width 22 height 8
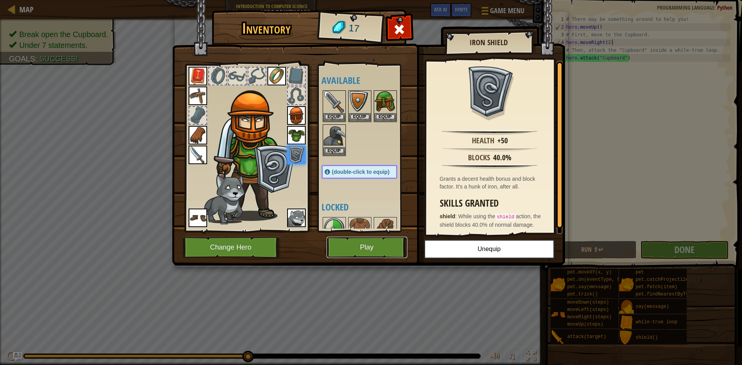
click at [356, 247] on button "Play" at bounding box center [367, 247] width 81 height 21
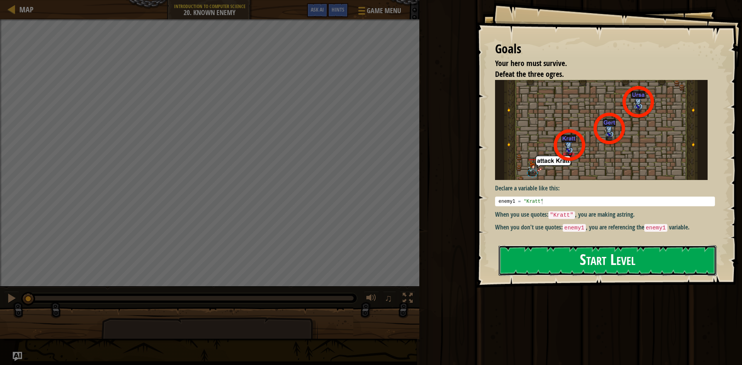
click at [569, 270] on button "Start Level" at bounding box center [608, 261] width 218 height 31
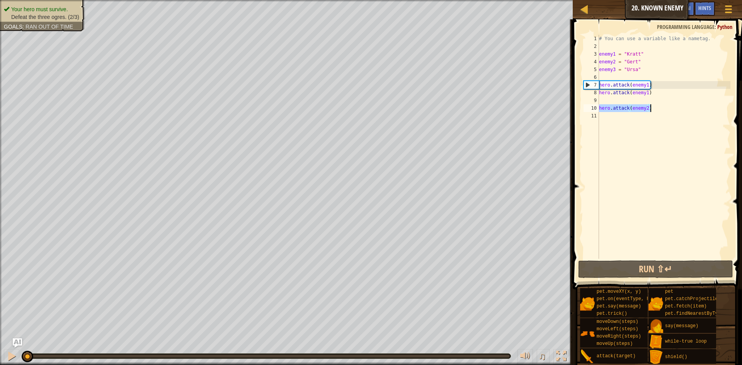
drag, startPoint x: 600, startPoint y: 107, endPoint x: 655, endPoint y: 111, distance: 54.6
click at [655, 111] on div "# You can use a variable like a nametag. enemy1 = "[PERSON_NAME]" enemy2 = "[PE…" at bounding box center [664, 155] width 133 height 240
type textarea "hero.attack(enemy2)"
click at [606, 116] on div "# You can use a variable like a nametag. enemy1 = "[PERSON_NAME]" enemy2 = "[PE…" at bounding box center [664, 155] width 133 height 240
type textarea "hero.attack(enemy2)"
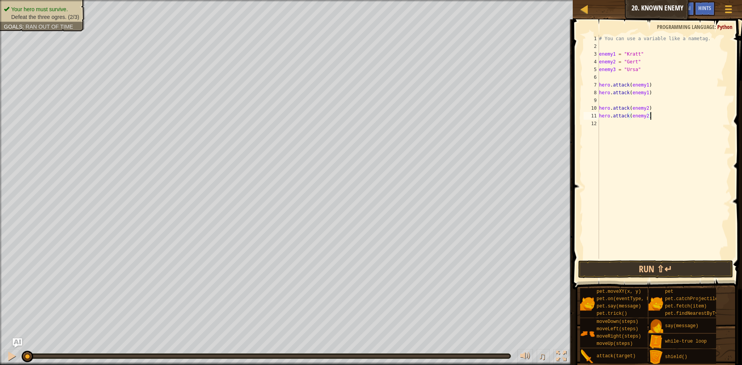
click at [610, 129] on div "# You can use a variable like a nametag. enemy1 = "[PERSON_NAME]" enemy2 = "[PE…" at bounding box center [664, 155] width 133 height 240
drag, startPoint x: 599, startPoint y: 111, endPoint x: 661, endPoint y: 108, distance: 61.5
click at [661, 108] on div "# You can use a variable like a nametag. enemy1 = "[PERSON_NAME]" enemy2 = "[PE…" at bounding box center [664, 155] width 133 height 240
type textarea "hero.attack(enemy2)"
click at [607, 137] on div "# You can use a variable like a nametag. enemy1 = "[PERSON_NAME]" enemy2 = "[PE…" at bounding box center [664, 155] width 133 height 240
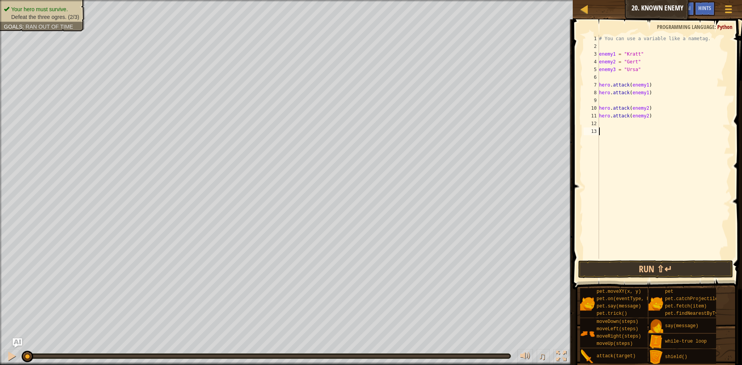
type textarea "hero.attack(enemy2)"
click at [604, 142] on div "# You can use a variable like a nametag. enemy1 = "[PERSON_NAME]" enemy2 = "[PE…" at bounding box center [664, 155] width 133 height 240
type textarea "v"
click at [648, 139] on div "# You can use a variable like a nametag. enemy1 = "[PERSON_NAME]" enemy2 = "[PE…" at bounding box center [664, 155] width 133 height 240
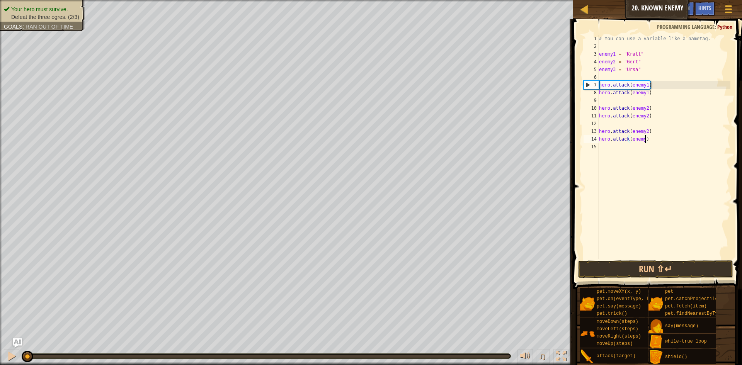
scroll to position [3, 7]
click at [648, 130] on div "# You can use a variable like a nametag. enemy1 = "[PERSON_NAME]" enemy2 = "[PE…" at bounding box center [664, 155] width 133 height 240
type textarea "hero.attack(enemy3)"
click at [676, 268] on button "Run ⇧↵" at bounding box center [655, 270] width 155 height 18
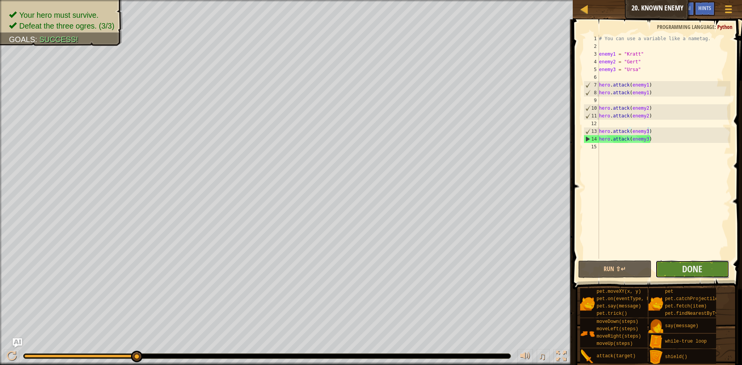
click at [696, 261] on button "Done" at bounding box center [693, 270] width 74 height 18
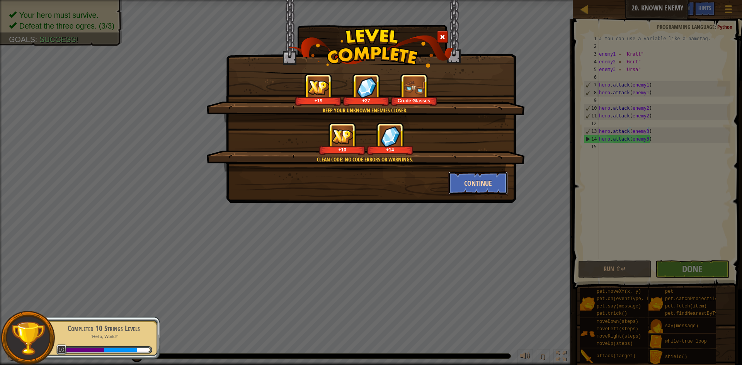
click at [475, 189] on button "Continue" at bounding box center [478, 183] width 60 height 23
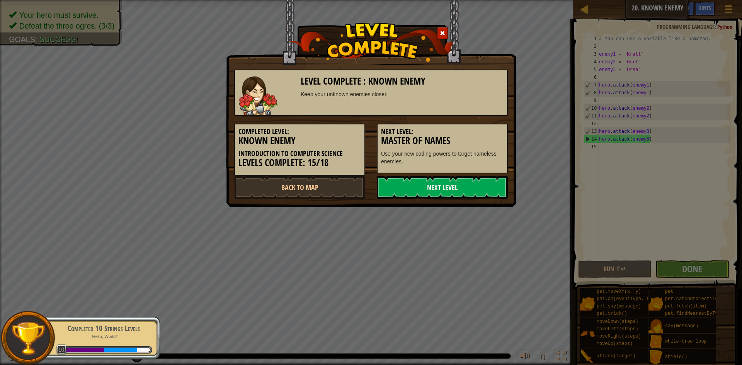
drag, startPoint x: 475, startPoint y: 189, endPoint x: 404, endPoint y: 108, distance: 108.0
click at [399, 109] on div "Level Complete : Known Enemy Keep your unknown enemies closer. Completed Level:…" at bounding box center [371, 130] width 274 height 137
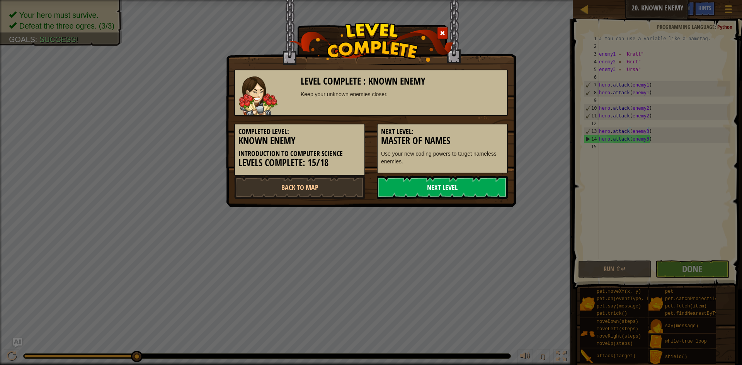
click at [416, 189] on link "Next Level" at bounding box center [442, 187] width 131 height 23
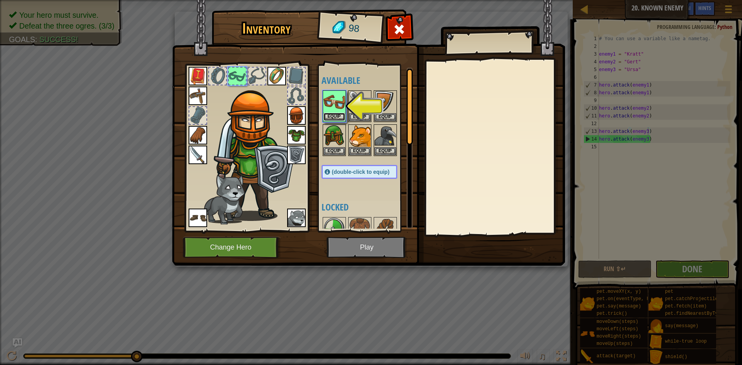
click at [337, 115] on button "Equip" at bounding box center [335, 117] width 22 height 8
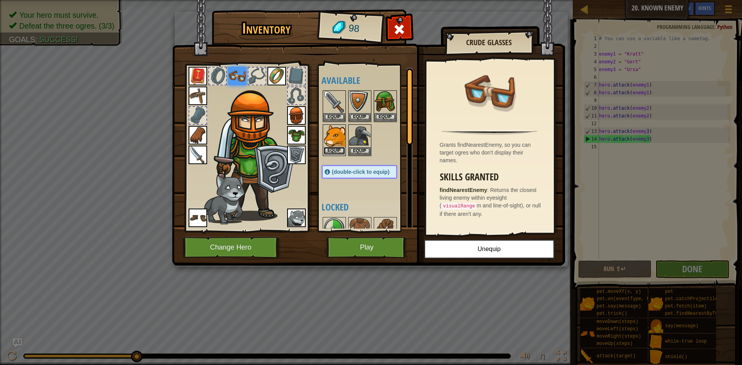
click at [343, 152] on button "Equip" at bounding box center [335, 151] width 22 height 8
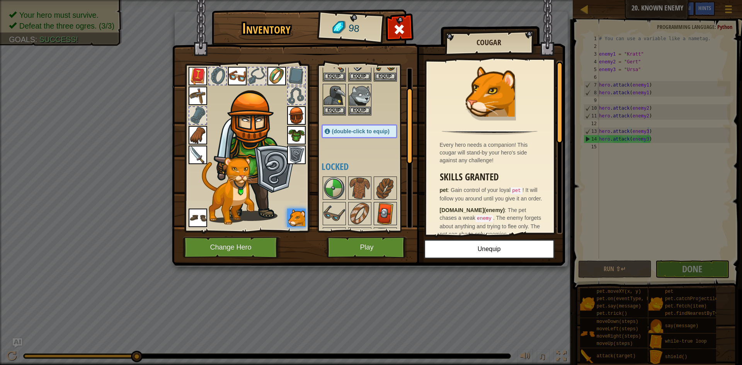
scroll to position [53, 0]
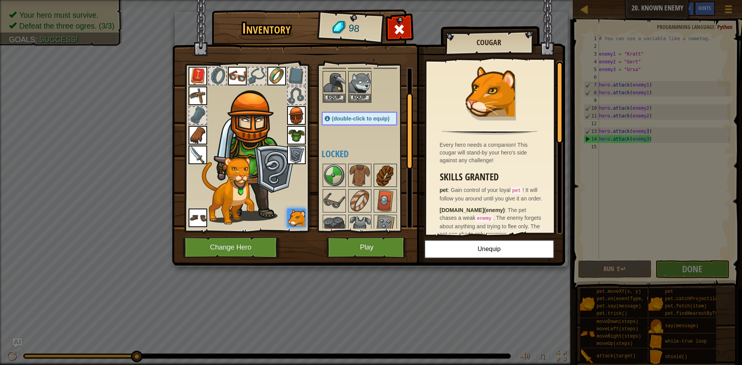
drag, startPoint x: 386, startPoint y: 197, endPoint x: 391, endPoint y: 184, distance: 13.6
click at [382, 174] on div "Available Equip Equip Equip Equip Equip Equip Equip Equip Equip Equip Equip Equ…" at bounding box center [367, 148] width 91 height 161
click at [384, 200] on img at bounding box center [386, 201] width 22 height 22
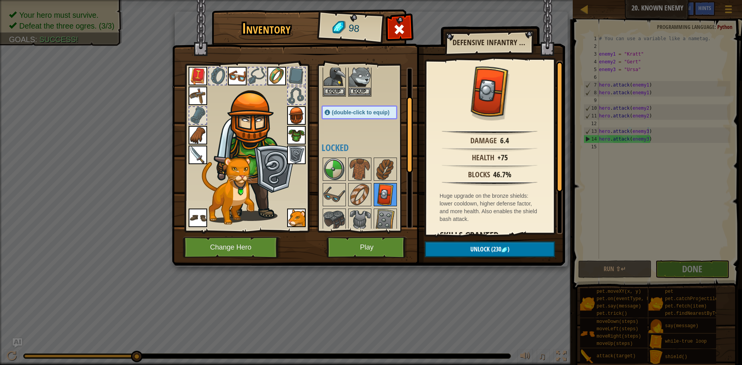
scroll to position [61, 0]
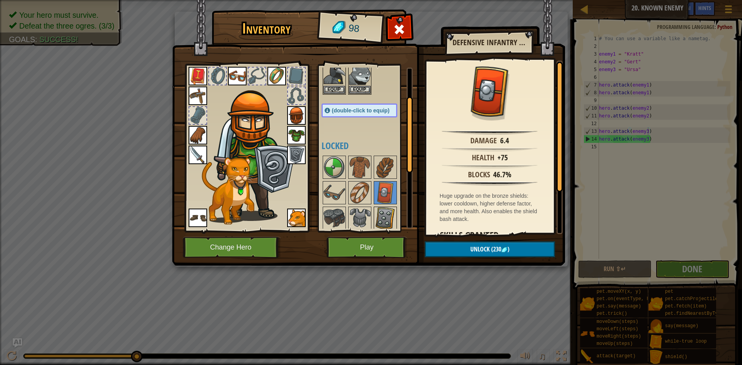
click at [389, 209] on img at bounding box center [386, 219] width 22 height 22
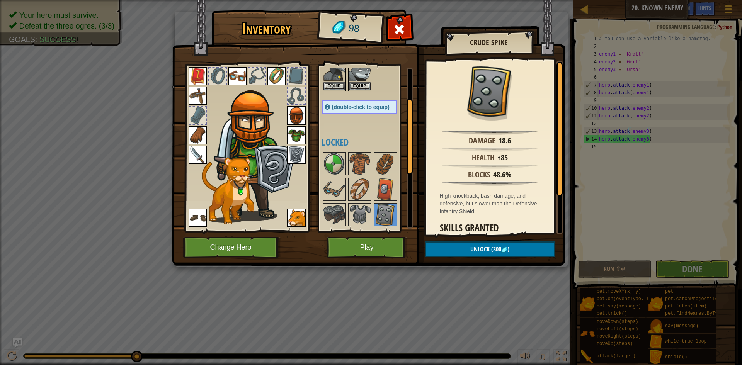
scroll to position [65, 0]
click at [376, 181] on img at bounding box center [386, 189] width 22 height 22
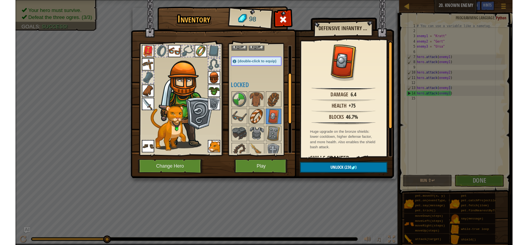
scroll to position [88, 0]
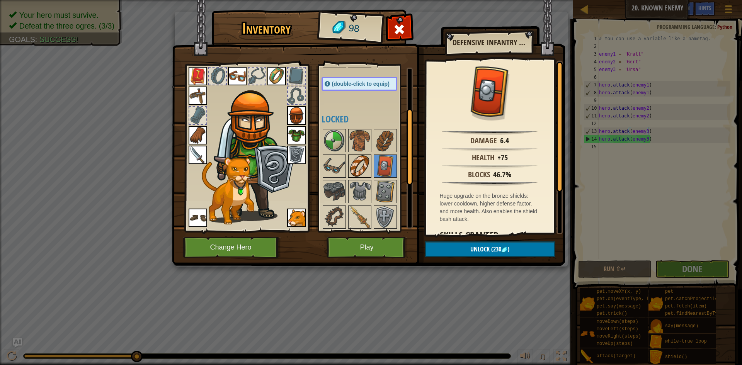
click at [359, 189] on img at bounding box center [360, 192] width 22 height 22
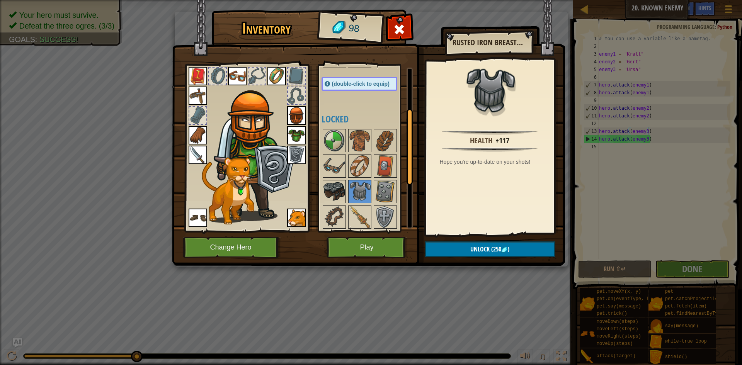
click at [342, 193] on img at bounding box center [335, 192] width 22 height 22
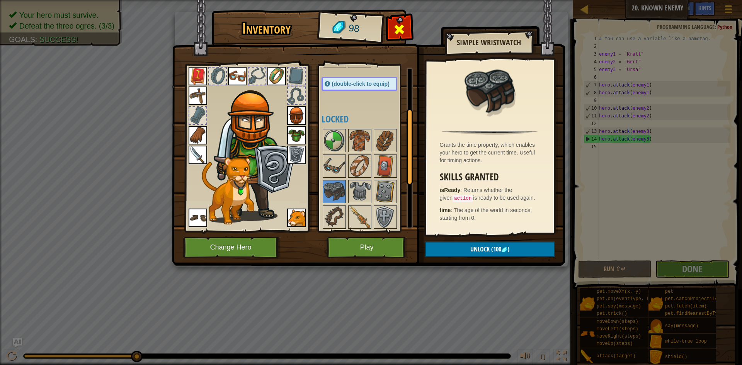
click at [404, 25] on span at bounding box center [399, 29] width 12 height 12
